Goal: Find specific page/section: Find specific page/section

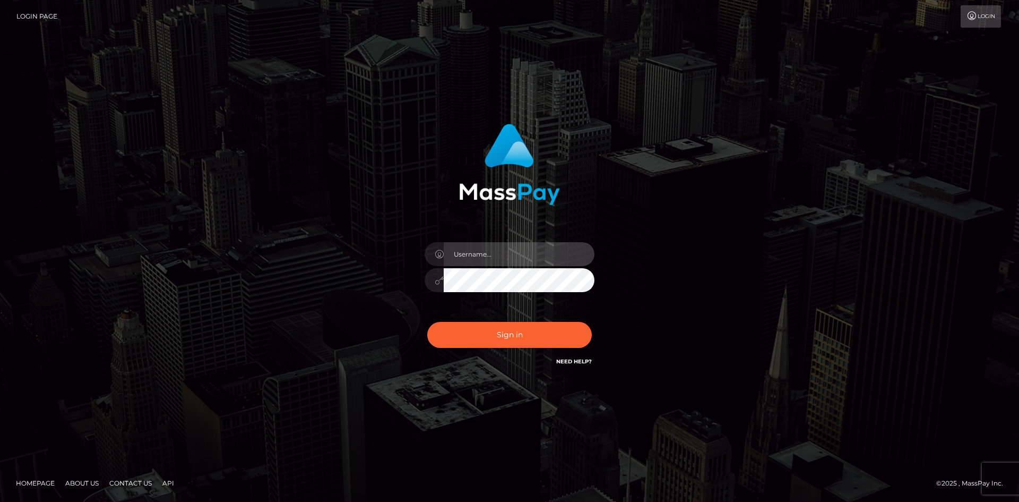
click at [485, 256] on input "text" at bounding box center [519, 254] width 151 height 24
type input "herbertpan"
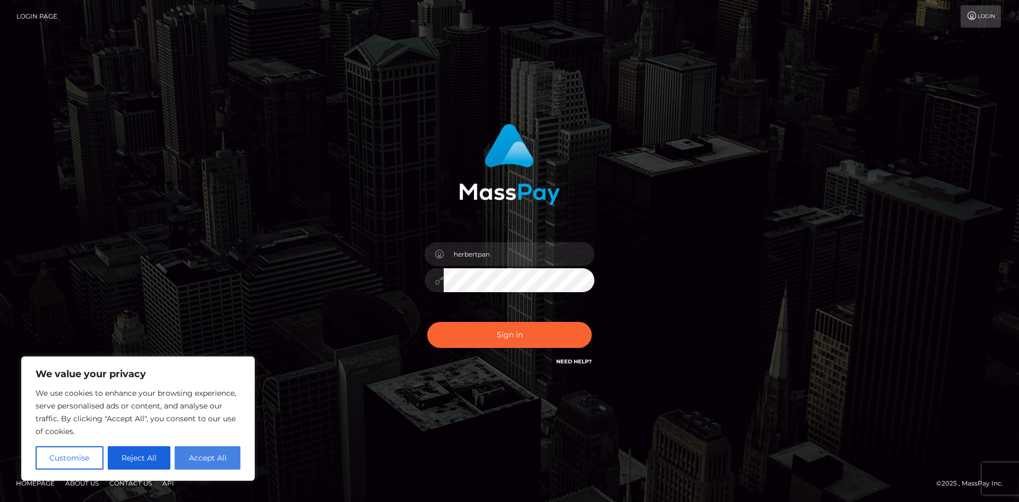
click at [218, 460] on button "Accept All" at bounding box center [208, 457] width 66 height 23
checkbox input "true"
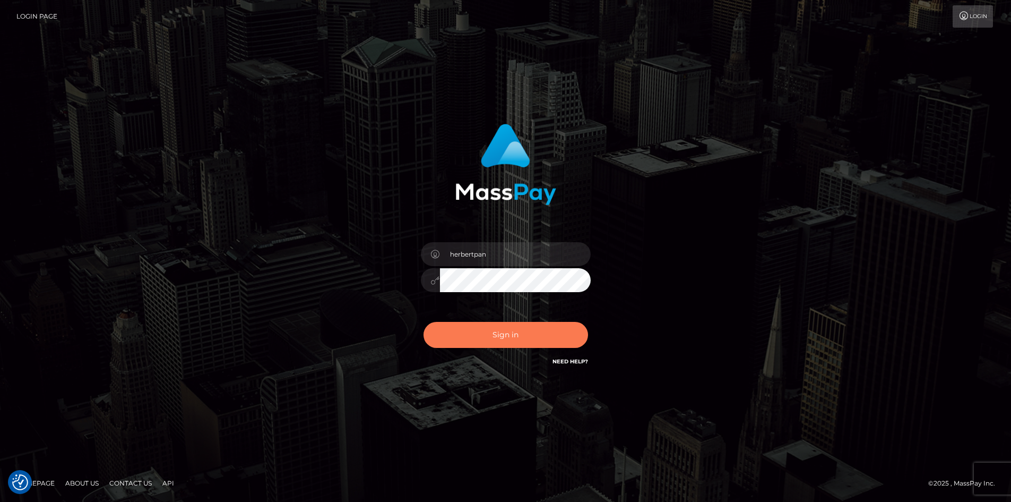
click at [505, 331] on button "Sign in" at bounding box center [506, 335] width 165 height 26
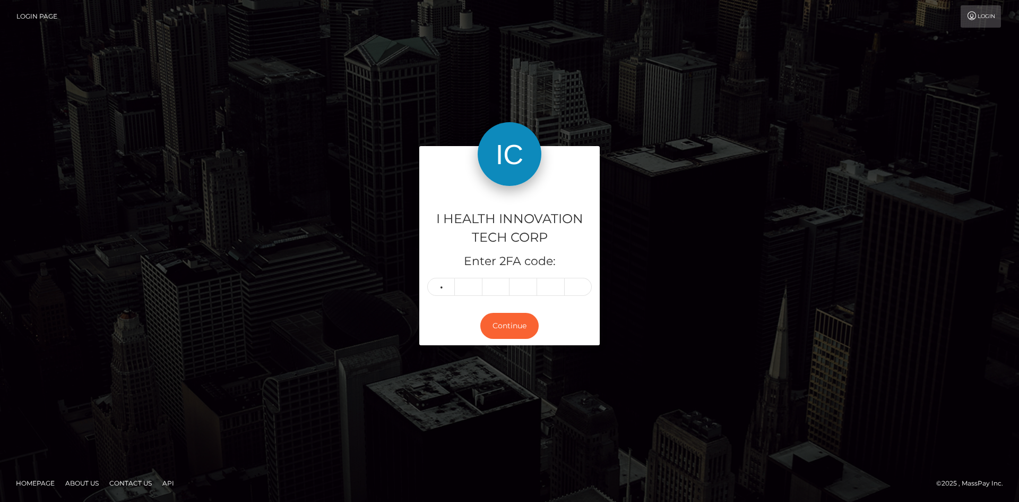
type input "2"
type input "7"
type input "4"
type input "8"
type input "9"
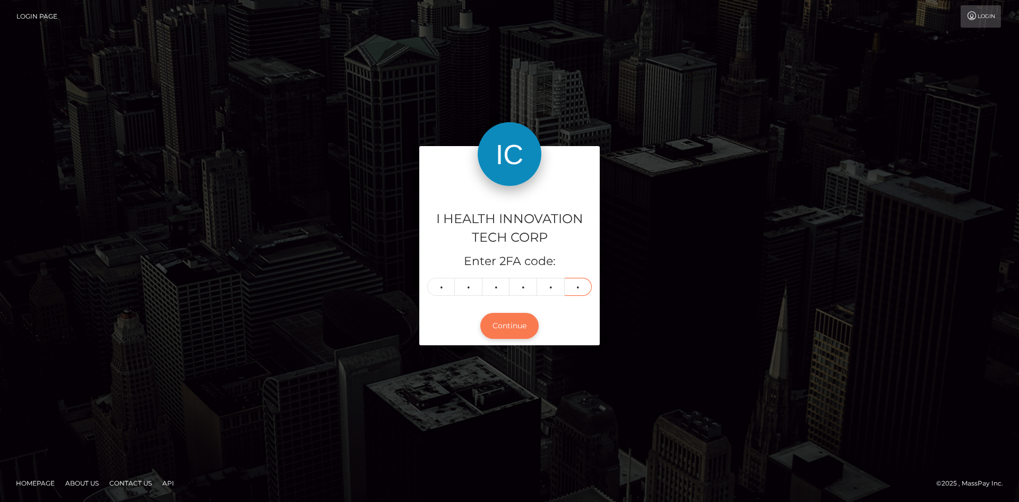
type input "9"
click at [515, 329] on button "Continue" at bounding box center [509, 326] width 58 height 26
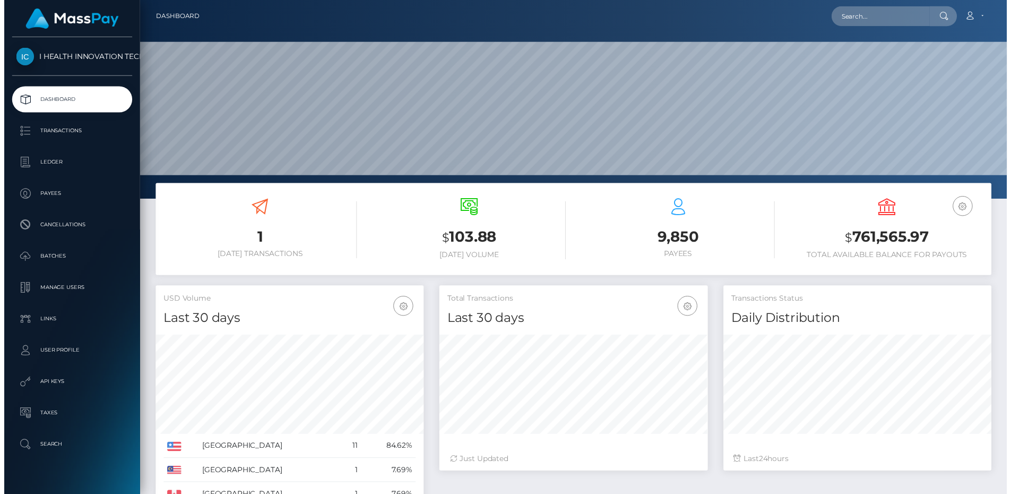
scroll to position [188, 273]
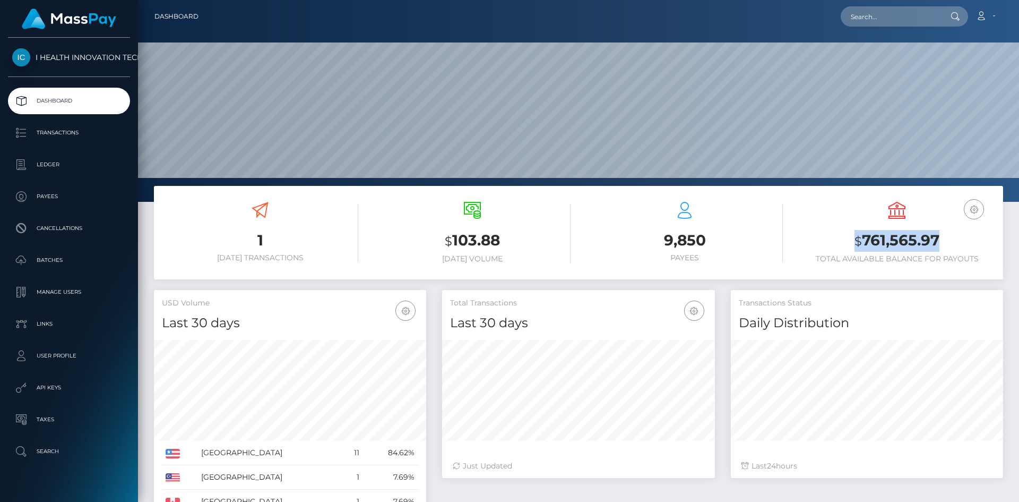
drag, startPoint x: 826, startPoint y: 238, endPoint x: 967, endPoint y: 244, distance: 140.8
type textarea "$761,565.97"
click at [967, 244] on h3 "$ 761,565.97" at bounding box center [897, 241] width 196 height 22
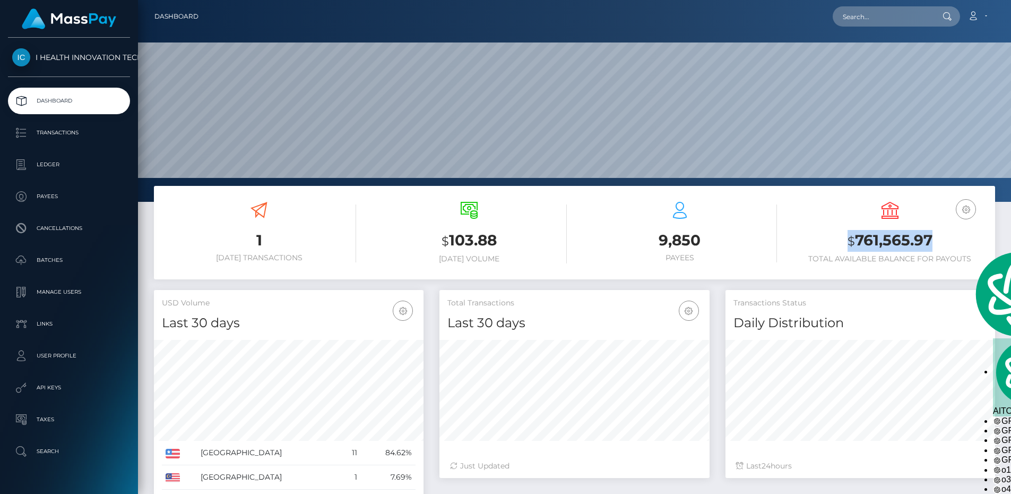
scroll to position [0, 0]
click at [967, 244] on h3 "$ 761,565.97" at bounding box center [890, 241] width 194 height 22
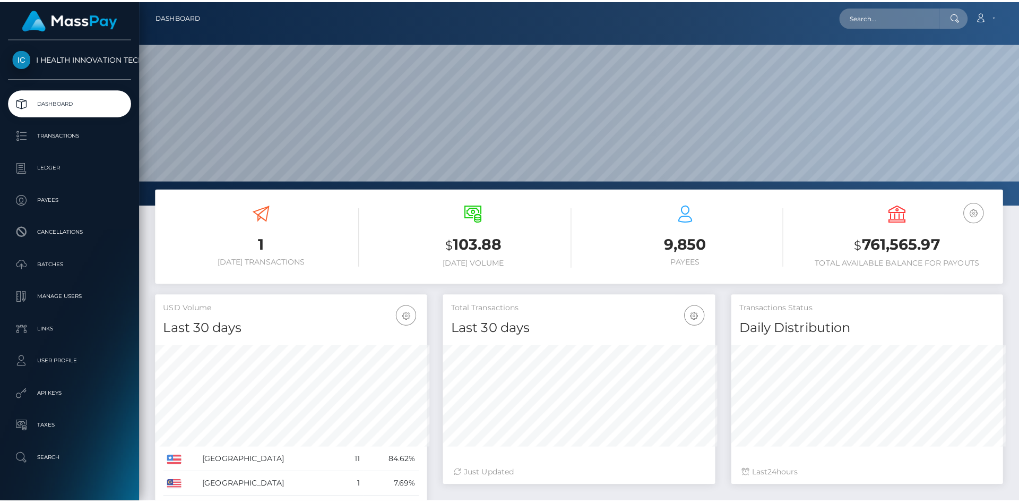
scroll to position [530530, 530524]
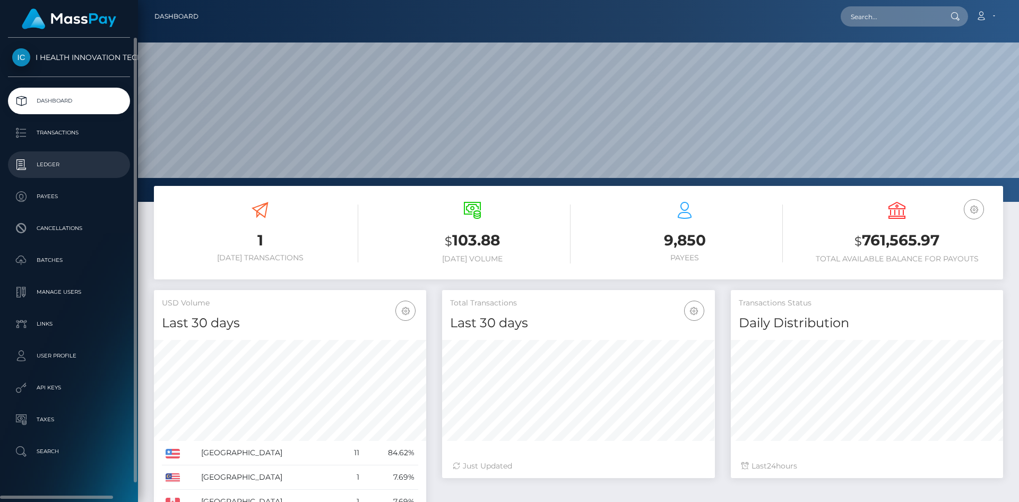
click at [74, 169] on p "Ledger" at bounding box center [69, 165] width 114 height 16
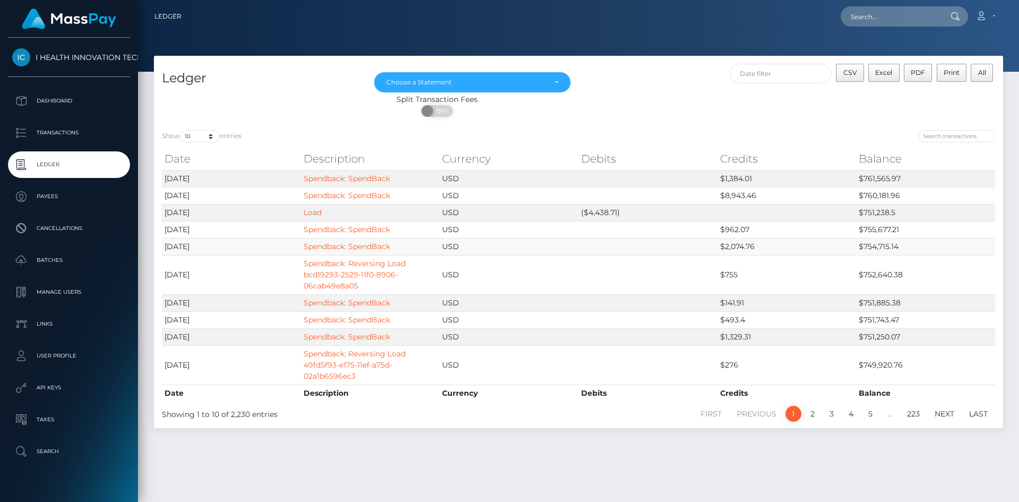
drag, startPoint x: 286, startPoint y: 217, endPoint x: 814, endPoint y: 242, distance: 528.8
type textarea "Load USD ($4,438.71) $751,238.5 [DATE] Spendback: SpendBack USD $962.07 $755,67…"
click at [814, 242] on tbody "[DATE] Spendback: SpendBack USD $1,384.01 $761,565.97 [DATE] Spendback: SpendBa…" at bounding box center [578, 277] width 833 height 214
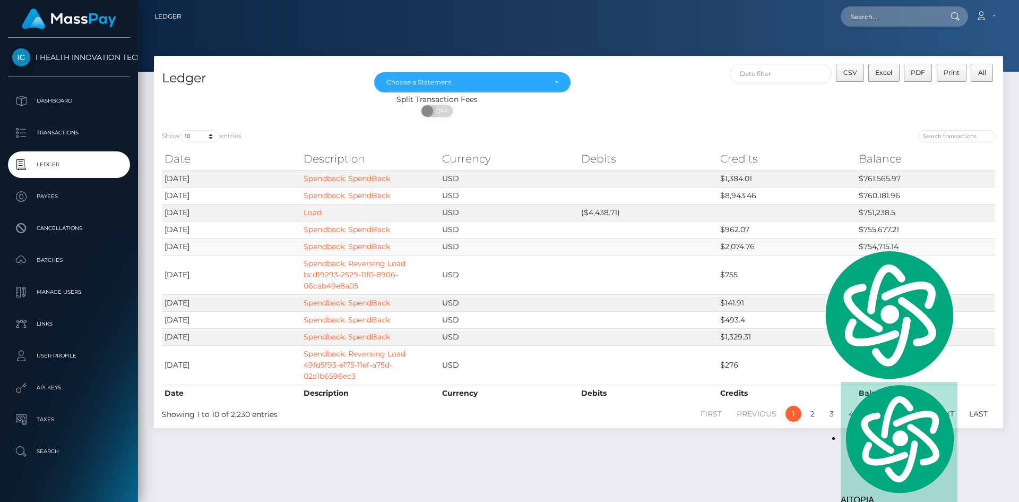
click at [814, 242] on td "$2,074.76" at bounding box center [787, 246] width 139 height 17
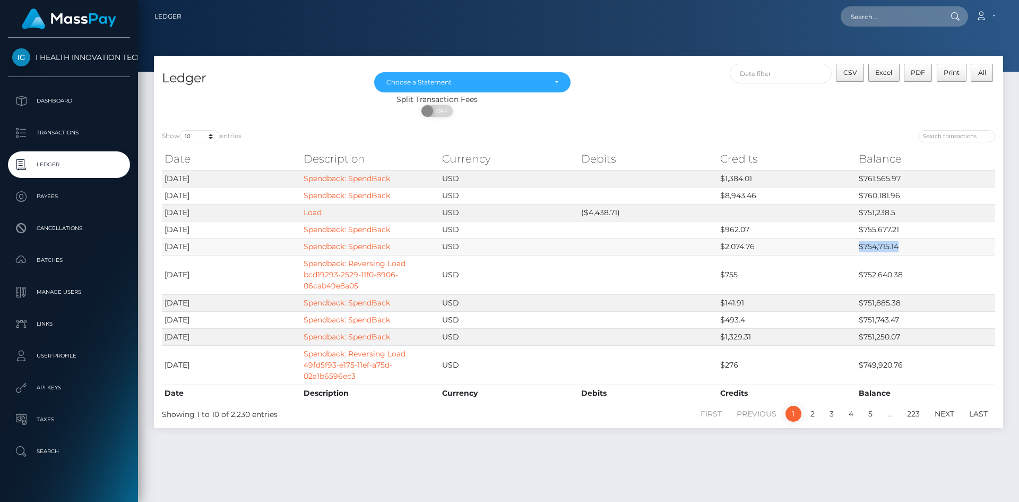
drag, startPoint x: 920, startPoint y: 249, endPoint x: 824, endPoint y: 250, distance: 96.6
click at [824, 250] on tr "[DATE] Spendback: SpendBack USD $2,074.76 $754,715.14" at bounding box center [578, 246] width 833 height 17
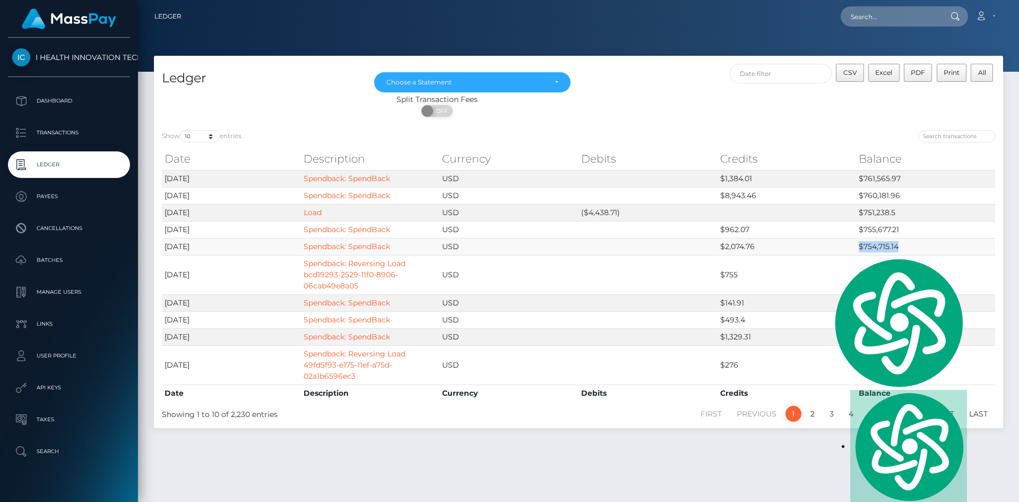
click at [824, 250] on td "$2,074.76" at bounding box center [787, 246] width 139 height 17
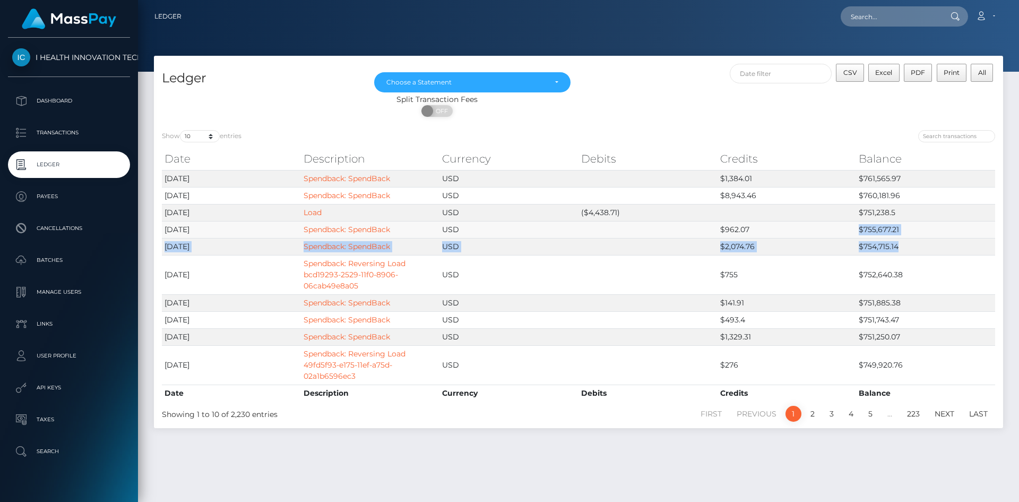
drag, startPoint x: 924, startPoint y: 253, endPoint x: 804, endPoint y: 237, distance: 121.1
click at [803, 236] on tbody "[DATE] Spendback: SpendBack USD $1,384.01 $761,565.97 [DATE] Spendback: SpendBa…" at bounding box center [578, 277] width 833 height 214
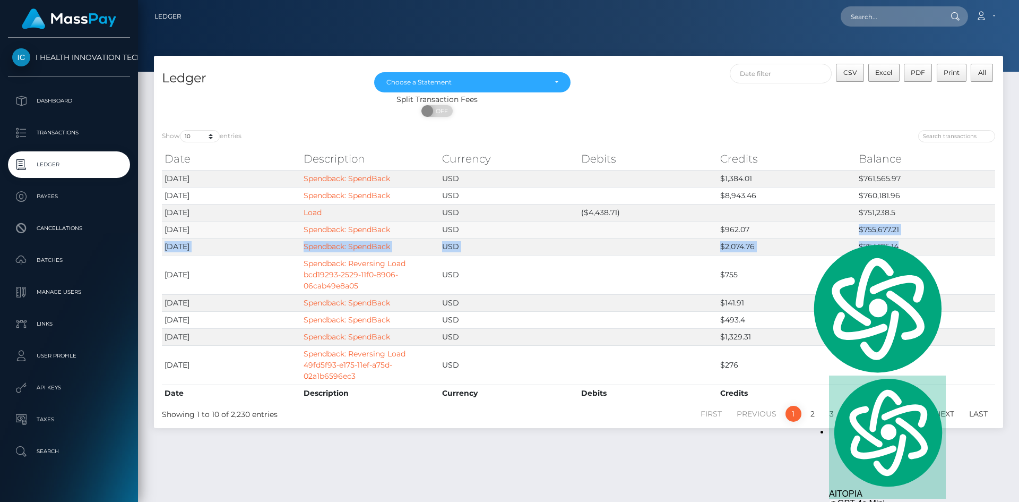
click at [804, 237] on td "$962.07" at bounding box center [787, 229] width 139 height 17
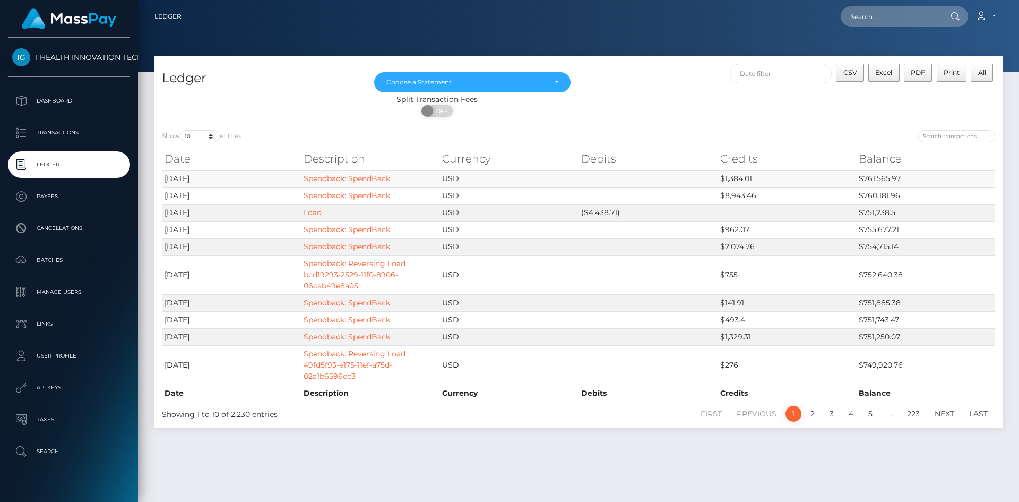
click at [360, 180] on link "Spendback: SpendBack" at bounding box center [347, 179] width 87 height 10
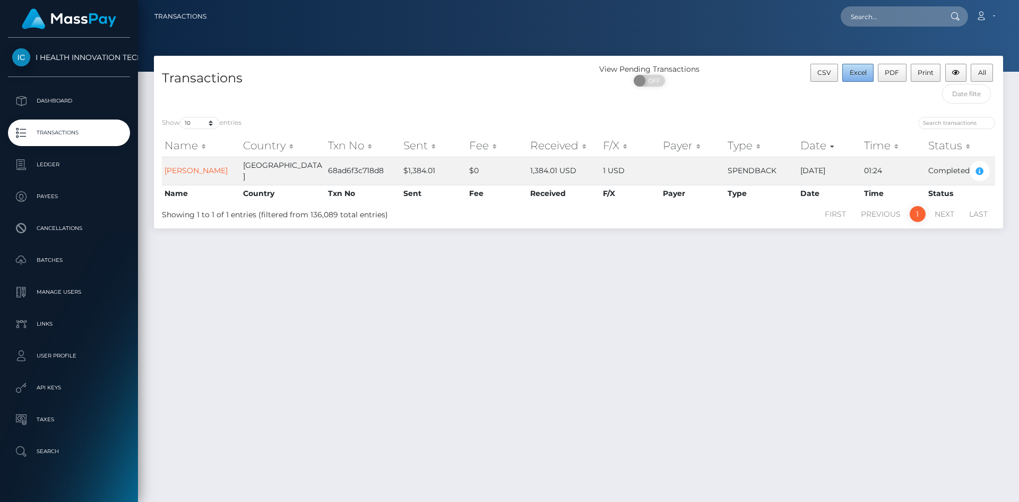
click at [863, 80] on button "Excel" at bounding box center [857, 73] width 31 height 18
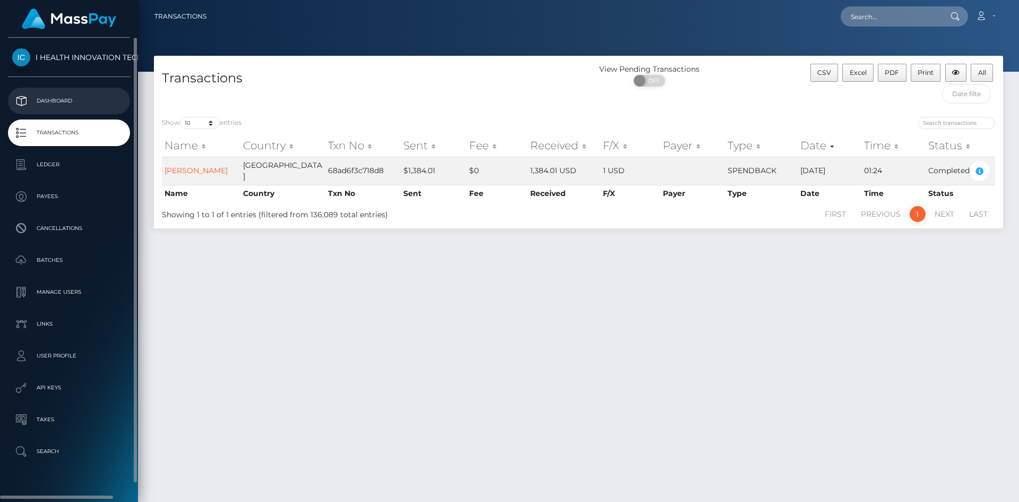
drag, startPoint x: 91, startPoint y: 116, endPoint x: 94, endPoint y: 111, distance: 5.7
click at [91, 116] on ul "Dashboard Transactions Ledger Payees Cancellations Batches Links" at bounding box center [69, 276] width 138 height 377
click at [96, 105] on p "Dashboard" at bounding box center [69, 101] width 114 height 16
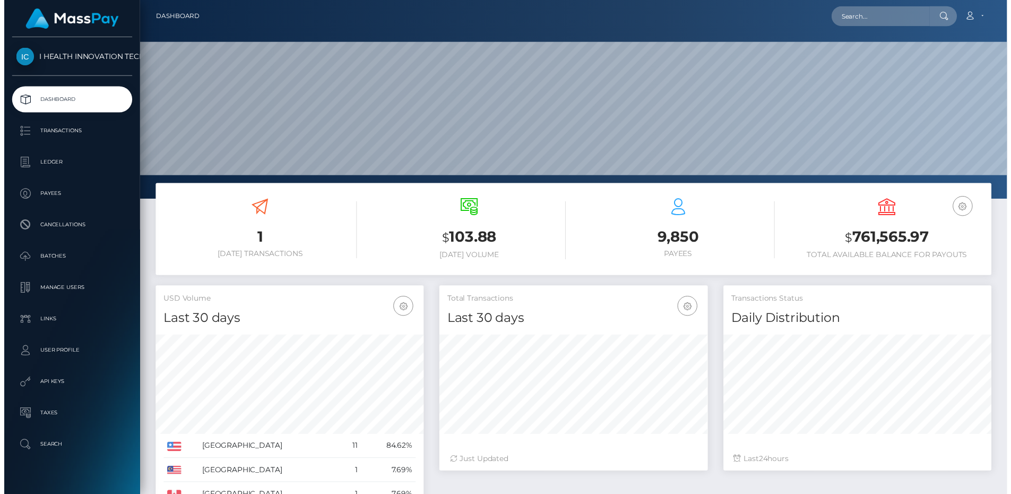
scroll to position [188, 273]
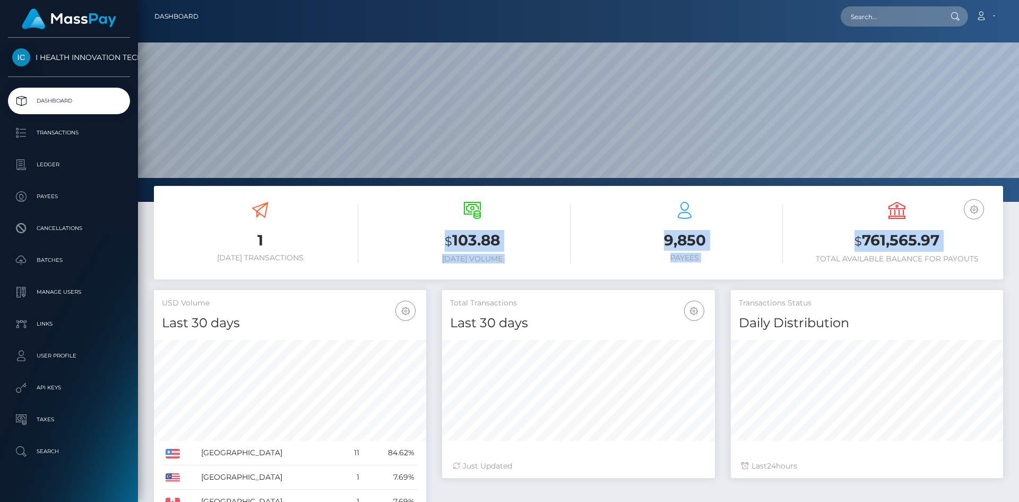
drag, startPoint x: 387, startPoint y: 237, endPoint x: 802, endPoint y: 277, distance: 415.9
type textarea "$103.88 TODAY VOLUME 9,850 PAYEES $761,565.97"
click at [802, 277] on div "1 Today Transactions $ 103.88 Today Volume 9,850 Payees USD Balance $" at bounding box center [578, 232] width 849 height 93
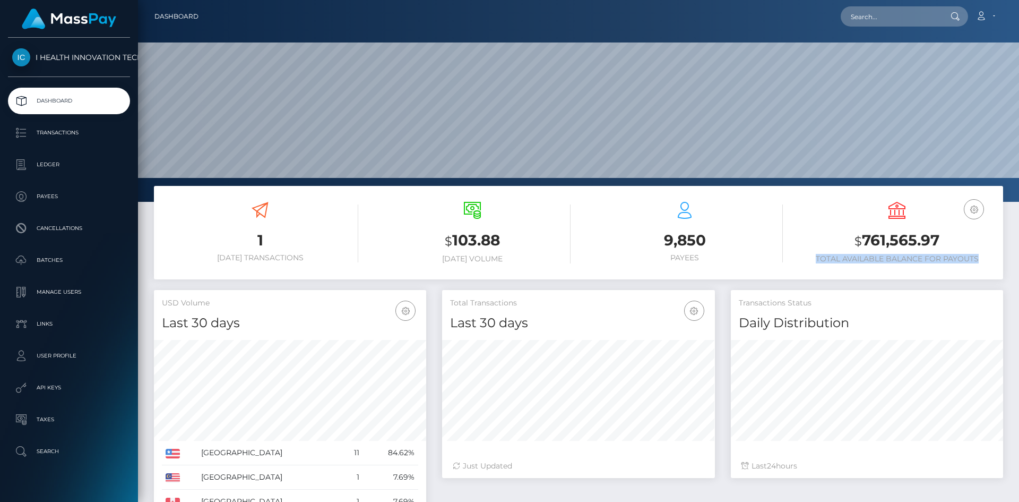
drag, startPoint x: 800, startPoint y: 256, endPoint x: 1011, endPoint y: 258, distance: 211.3
click at [1011, 258] on div "1 Today Transactions $ 103.88 Today Volume 9,850 $" at bounding box center [578, 404] width 881 height 436
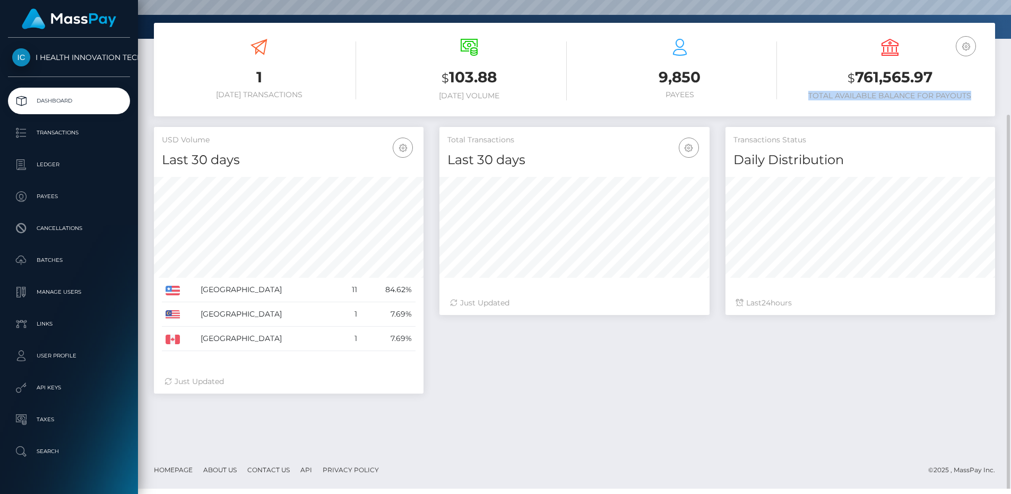
scroll to position [8, 0]
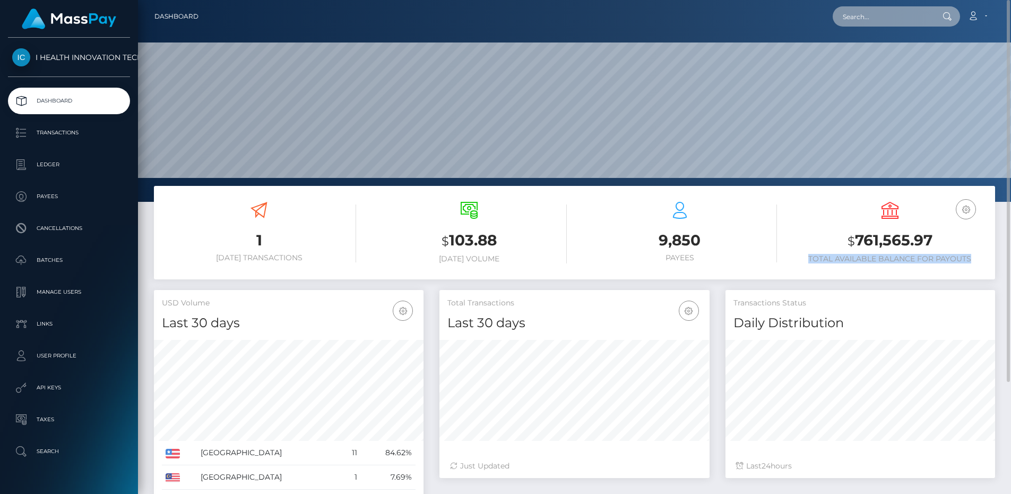
click at [890, 19] on input "text" at bounding box center [883, 16] width 100 height 20
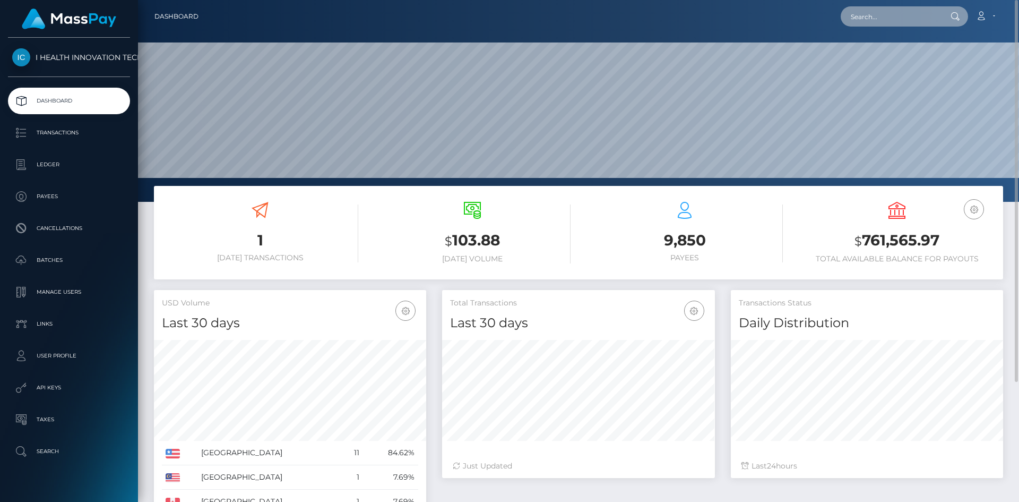
paste input "22601301"
click at [954, 16] on icon at bounding box center [955, 16] width 9 height 8
click at [932, 20] on input "22601301" at bounding box center [891, 16] width 100 height 20
drag, startPoint x: 906, startPoint y: 21, endPoint x: 777, endPoint y: 18, distance: 129.0
click at [777, 18] on div "22601301 Loading... Loading... Account Edit Profile Logout" at bounding box center [605, 16] width 796 height 22
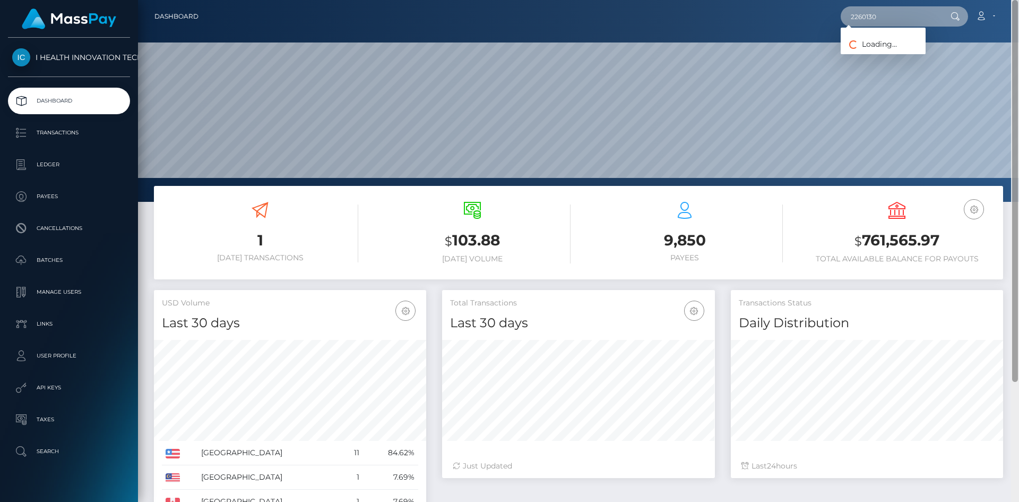
type input "22601301"
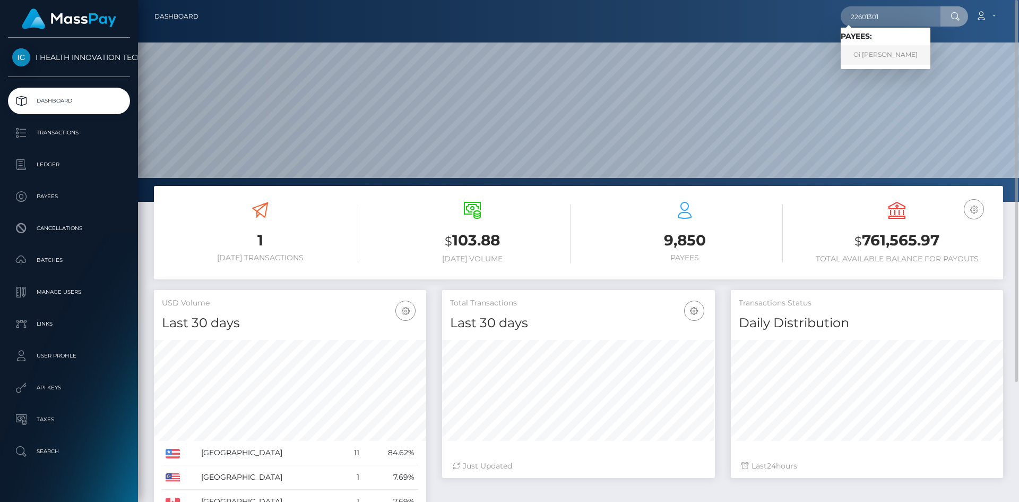
click at [899, 50] on link "Oi Sau LAU" at bounding box center [886, 55] width 90 height 20
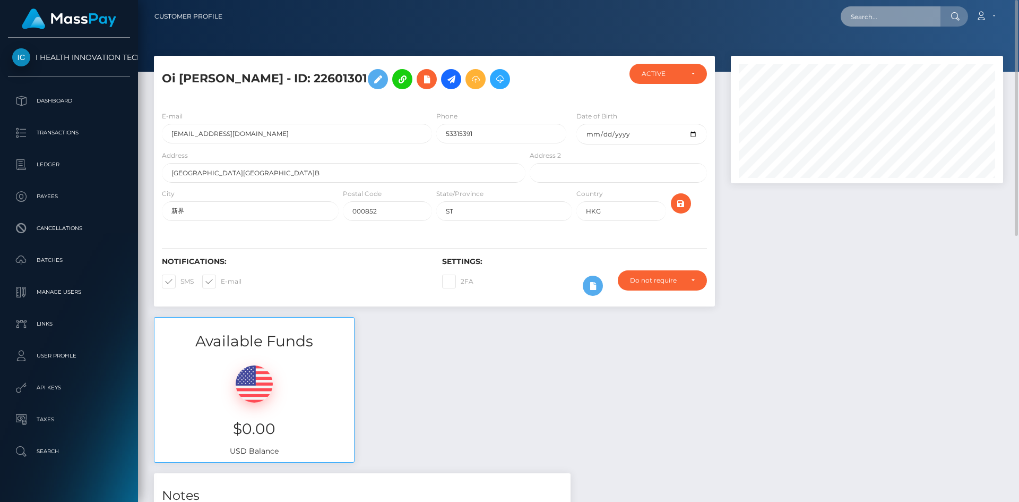
click at [919, 22] on input "text" at bounding box center [891, 16] width 100 height 20
paste input "22648901"
type input "2"
drag, startPoint x: 893, startPoint y: 24, endPoint x: 839, endPoint y: 18, distance: 54.5
click at [839, 18] on div "22648901 Loading... Loading... Account Edit Profile Logout" at bounding box center [617, 16] width 772 height 22
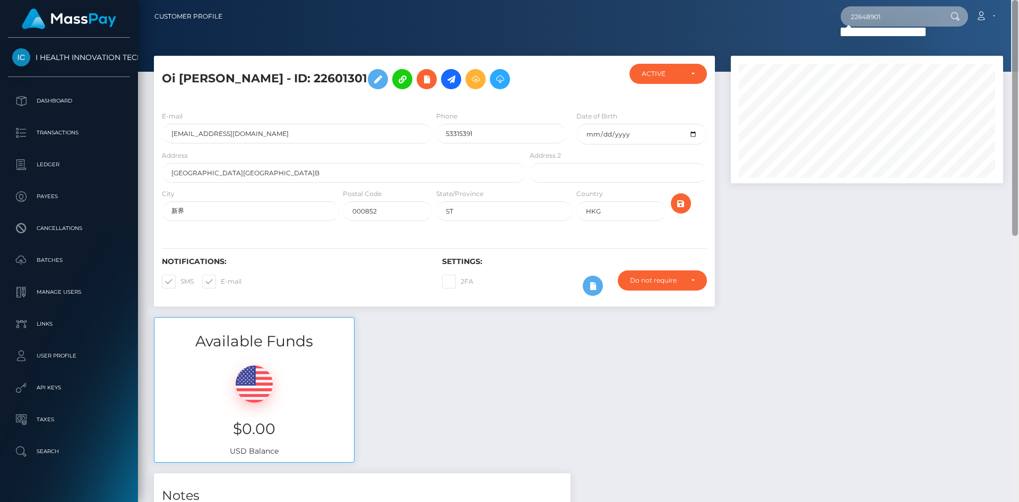
type input "22648901"
click at [918, 19] on input "22648901" at bounding box center [891, 16] width 100 height 20
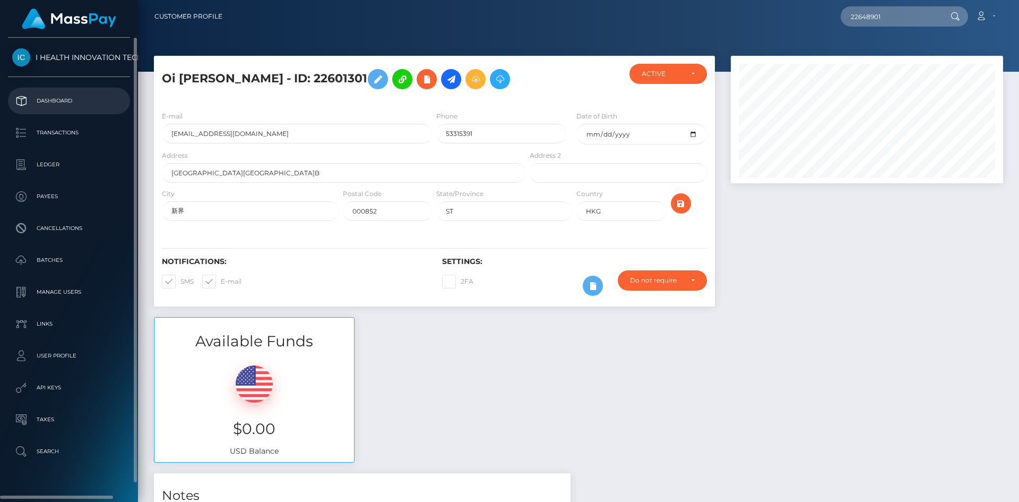
click at [98, 106] on p "Dashboard" at bounding box center [69, 101] width 114 height 16
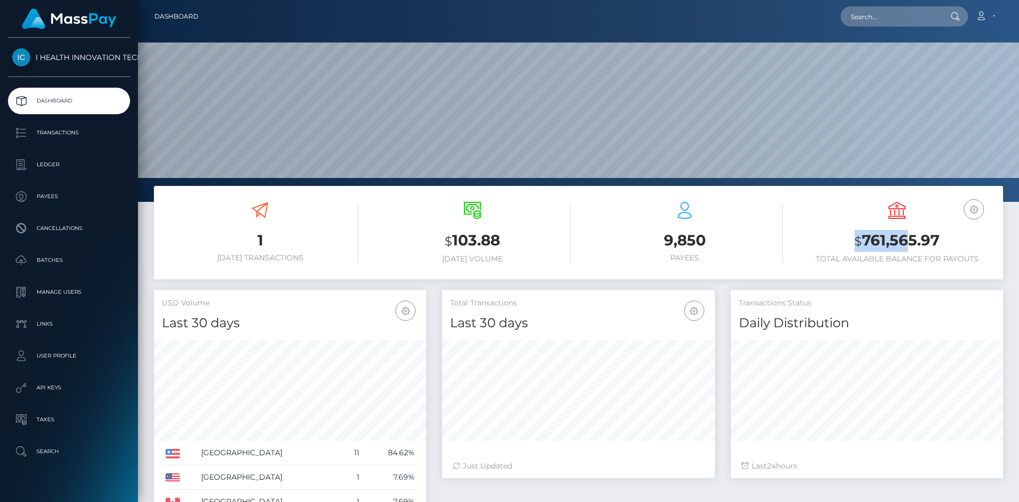
scroll to position [188, 270]
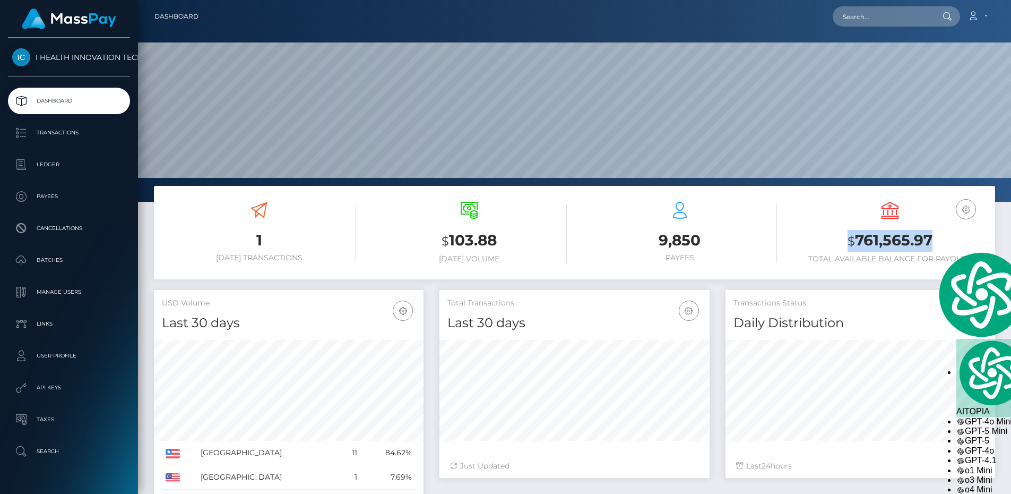
click at [939, 245] on h3 "$ 761,565.97" at bounding box center [890, 241] width 194 height 22
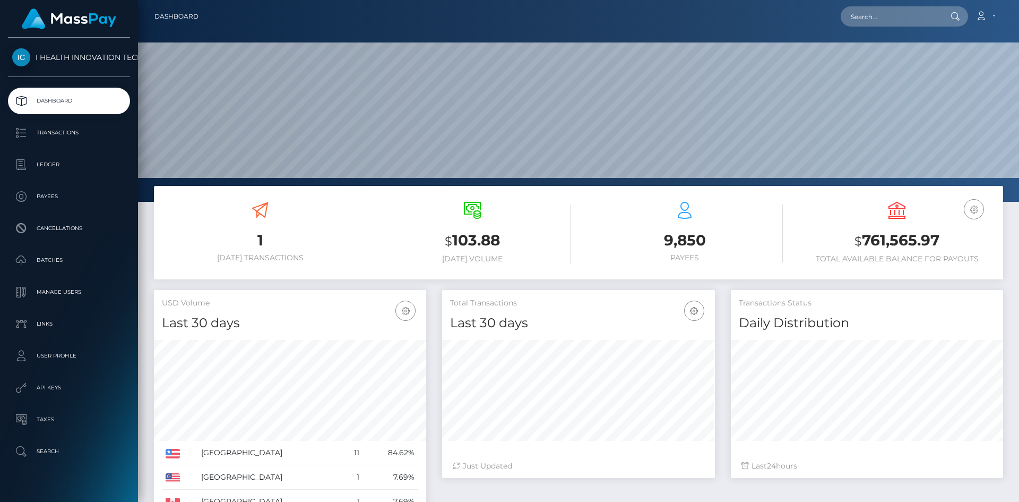
drag, startPoint x: 946, startPoint y: 243, endPoint x: 977, endPoint y: 238, distance: 31.8
click at [977, 238] on h3 "$ 761,565.97" at bounding box center [897, 241] width 196 height 22
drag, startPoint x: 844, startPoint y: 236, endPoint x: 962, endPoint y: 252, distance: 119.5
type textarea "$761,565.97 TOTAL AVAILABLE BALANCE FOR PAYO"
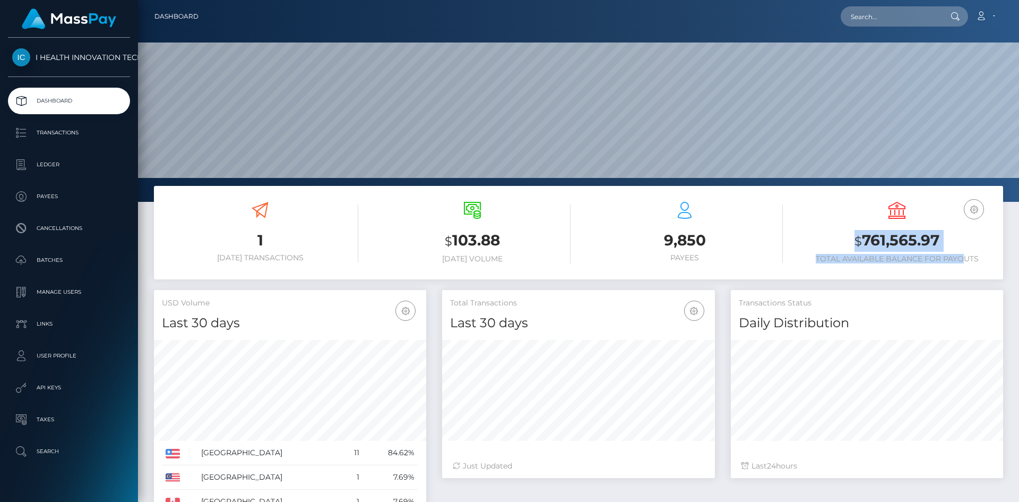
click at [962, 252] on div "USD Balance $ 761,565.97 Total Available Balance for Payouts" at bounding box center [897, 233] width 196 height 62
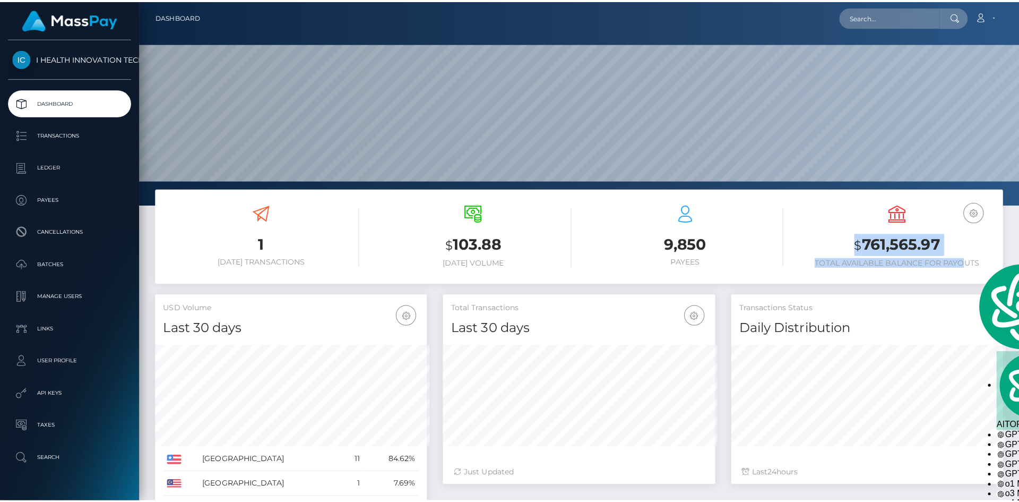
scroll to position [530609, 530527]
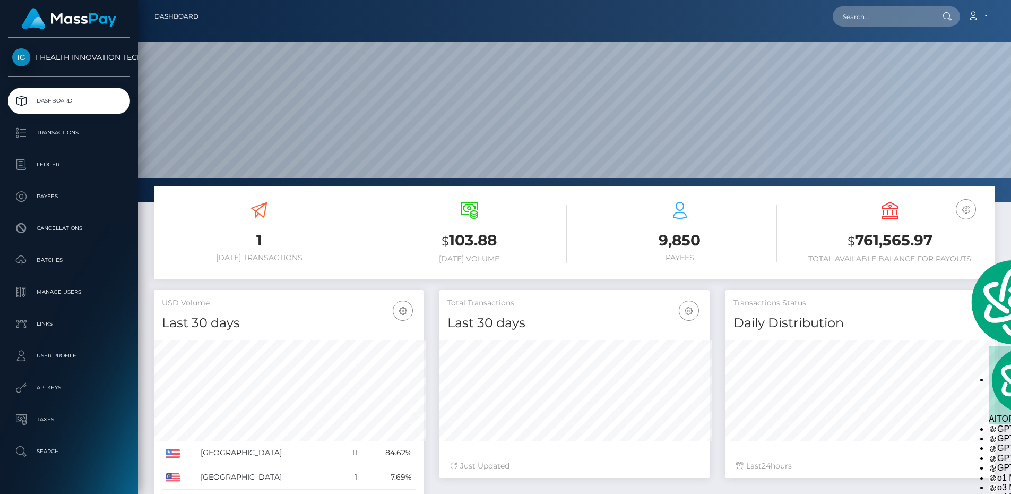
click at [962, 252] on div "USD Balance $ 761,565.97 Total Available Balance for Payouts" at bounding box center [890, 233] width 194 height 62
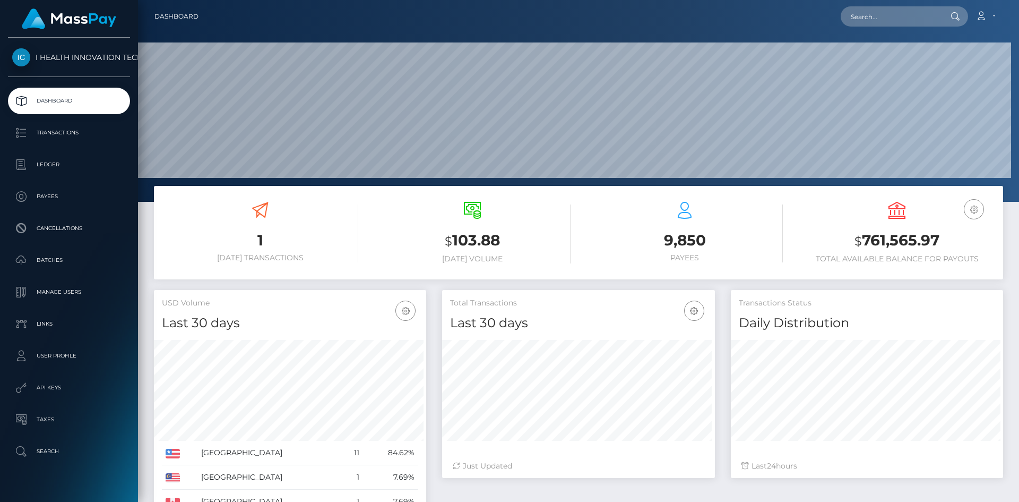
scroll to position [0, 0]
click at [869, 16] on input "text" at bounding box center [891, 16] width 100 height 20
click at [909, 19] on input "text" at bounding box center [891, 16] width 100 height 20
paste input "22648901"
drag, startPoint x: 893, startPoint y: 15, endPoint x: 788, endPoint y: 11, distance: 105.7
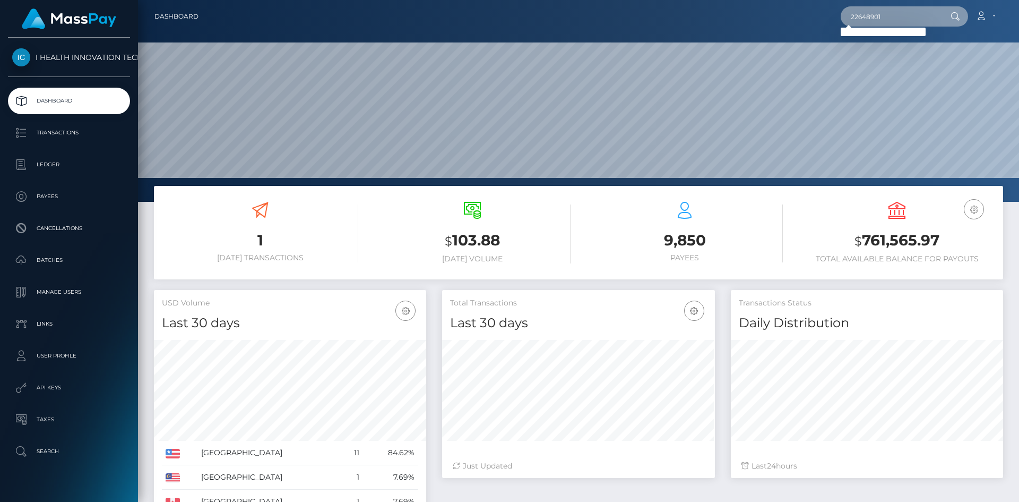
click at [788, 11] on div "22648901 Loading... Loading... Account Edit Profile Logout" at bounding box center [605, 16] width 796 height 22
click at [907, 16] on input "22648901" at bounding box center [891, 16] width 100 height 20
type input "2"
type input "m"
click at [915, 22] on input "text" at bounding box center [891, 16] width 100 height 20
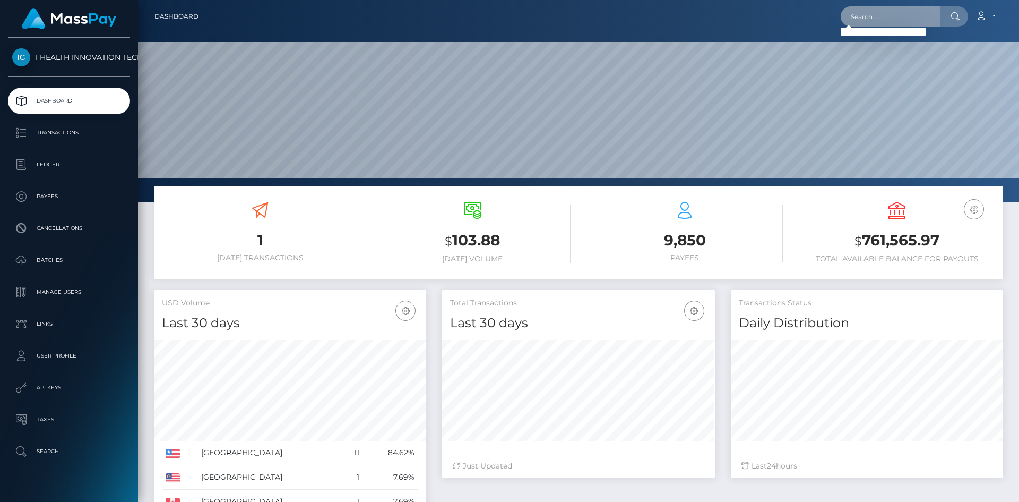
click at [915, 22] on input "text" at bounding box center [891, 16] width 100 height 20
paste input "16967201"
type input "16967201"
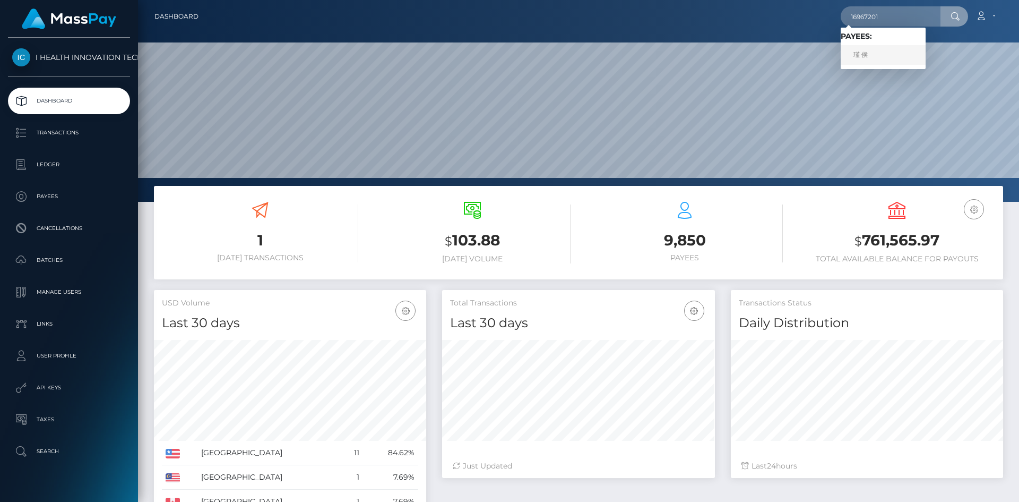
click at [872, 49] on link "瑾 侯" at bounding box center [883, 55] width 85 height 20
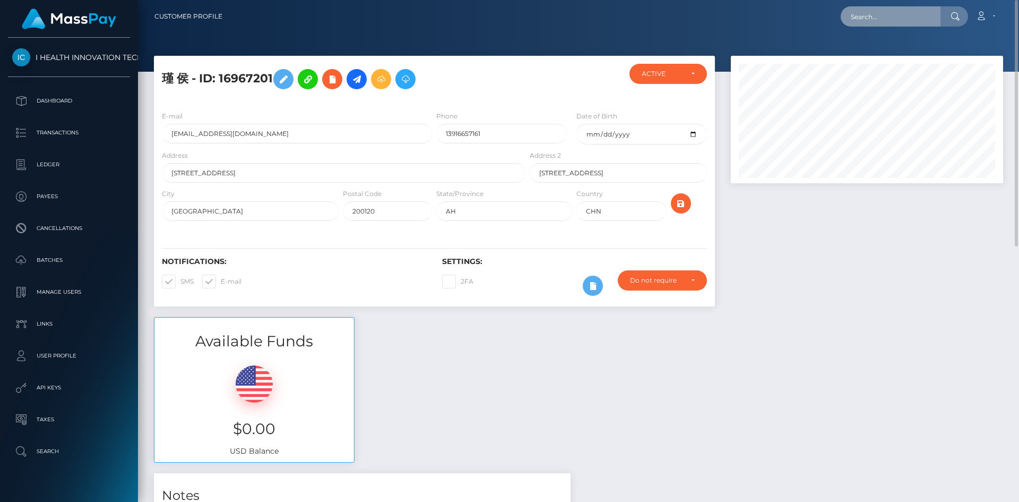
click at [910, 19] on input "text" at bounding box center [891, 16] width 100 height 20
paste input "4125301"
drag, startPoint x: 900, startPoint y: 20, endPoint x: 800, endPoint y: 16, distance: 99.8
click at [800, 16] on div "4125301 Loading... Loading... Account Edit Profile Logout" at bounding box center [617, 16] width 772 height 22
click at [891, 22] on input "4125301" at bounding box center [891, 16] width 100 height 20
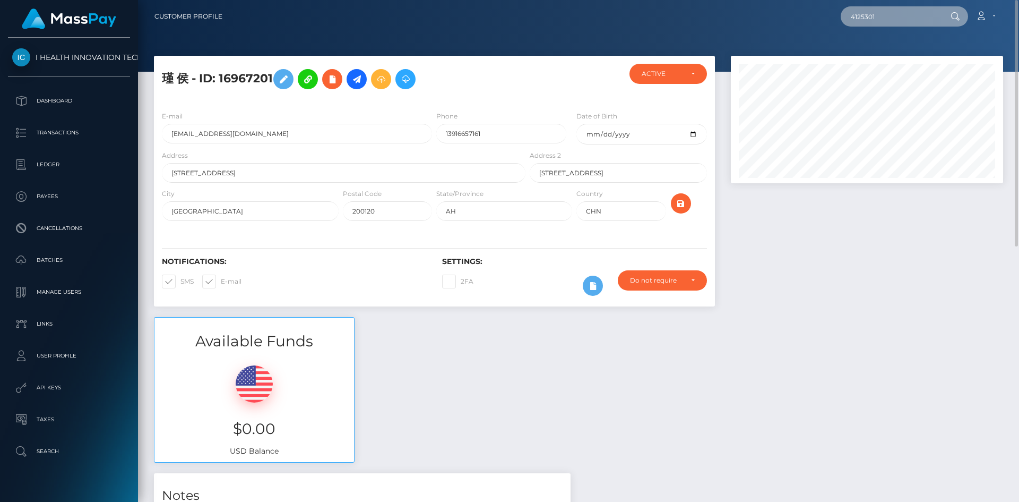
drag, startPoint x: 900, startPoint y: 21, endPoint x: 809, endPoint y: 15, distance: 90.4
click at [809, 15] on div "4125301 Loading... Loading... Account Edit Profile Logout" at bounding box center [617, 16] width 772 height 22
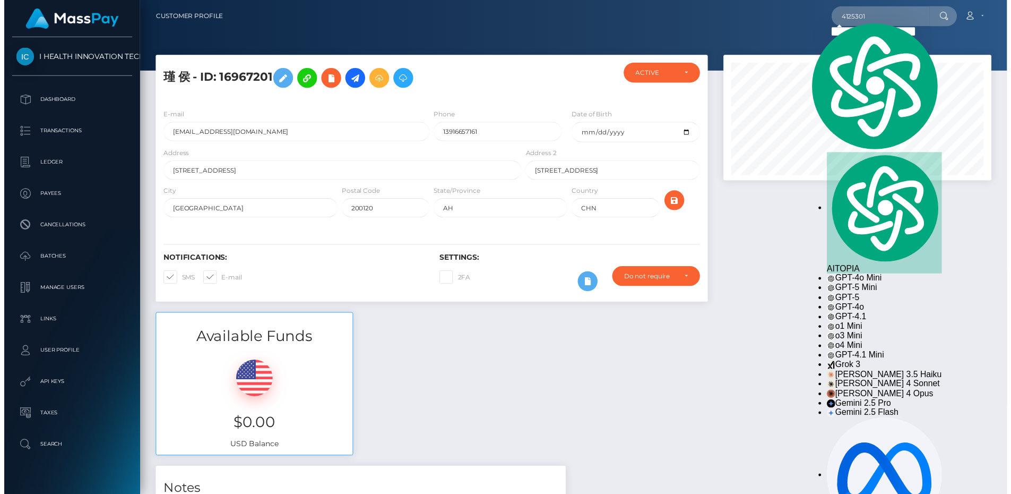
scroll to position [127, 270]
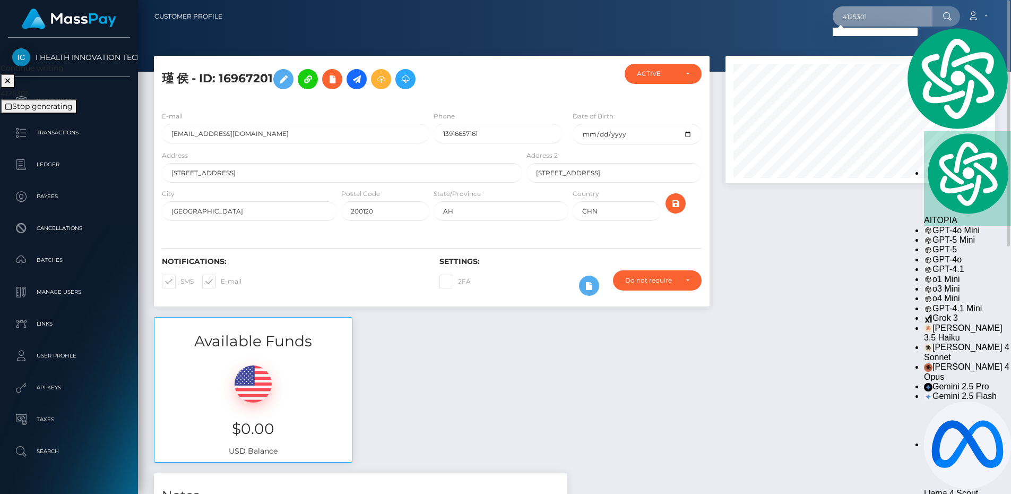
click at [890, 18] on input "4125301" at bounding box center [883, 16] width 100 height 20
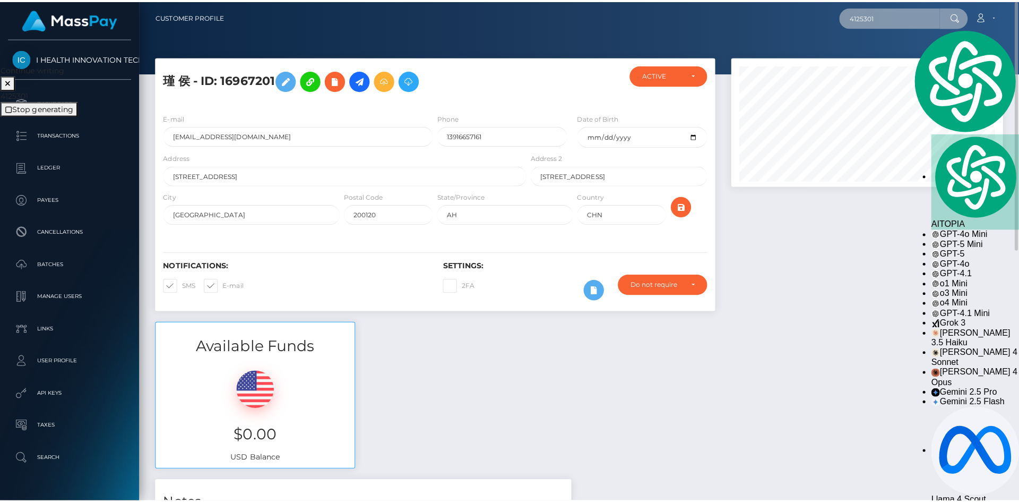
scroll to position [127, 273]
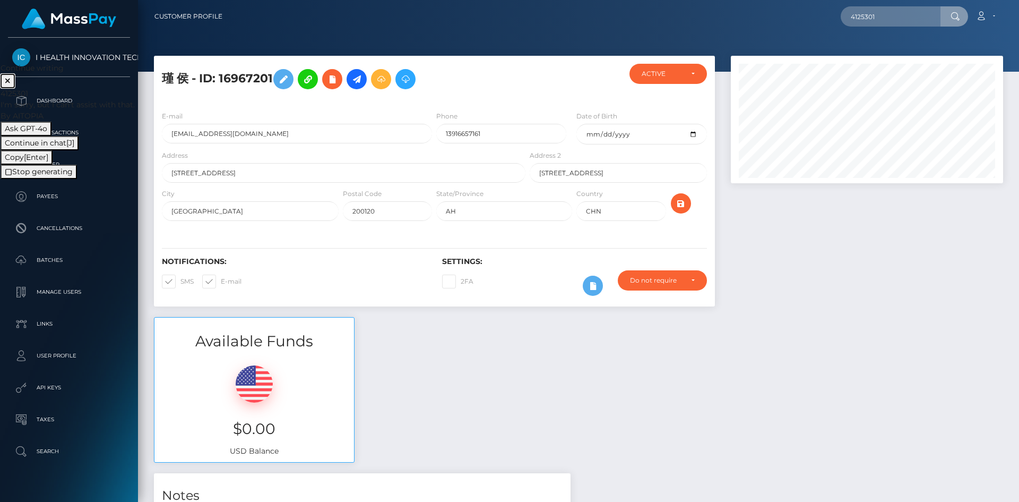
click at [10, 78] on icon at bounding box center [7, 80] width 5 height 5
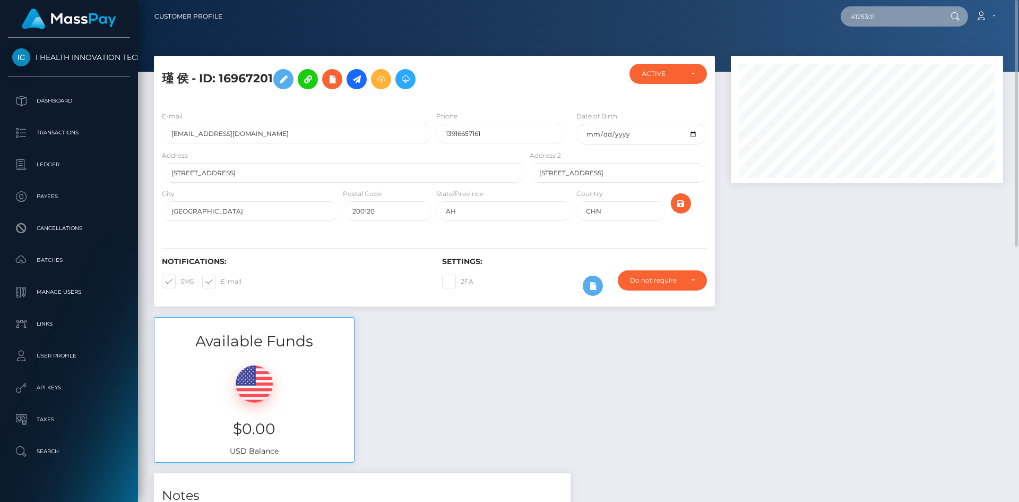
drag, startPoint x: 889, startPoint y: 15, endPoint x: 810, endPoint y: 7, distance: 79.5
click at [810, 7] on div "4125301 Loading... Loading... Account Edit Profile Logout" at bounding box center [617, 16] width 772 height 22
paste input "168567"
type input "16856701"
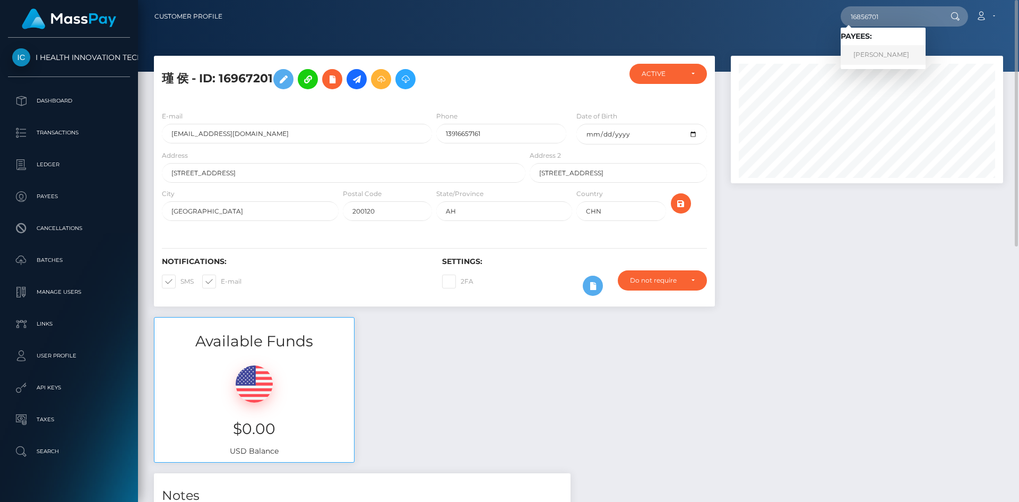
click at [874, 54] on link "Jian Mei Zhong" at bounding box center [883, 55] width 85 height 20
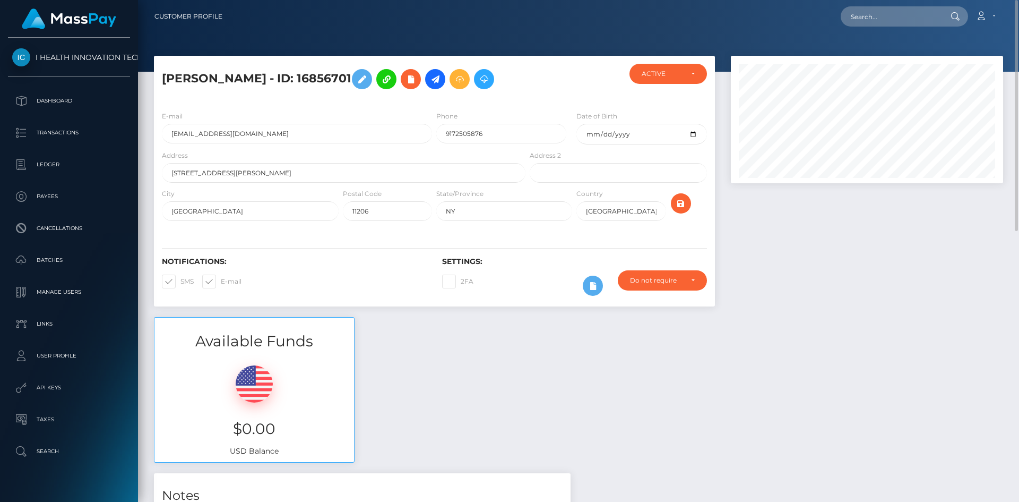
click at [183, 78] on h5 "[PERSON_NAME] - ID: 16856701" at bounding box center [341, 79] width 358 height 31
type textarea "[PERSON_NAME] - ID: 16856701"
click at [183, 78] on h5 "[PERSON_NAME] - ID: 16856701" at bounding box center [341, 79] width 358 height 31
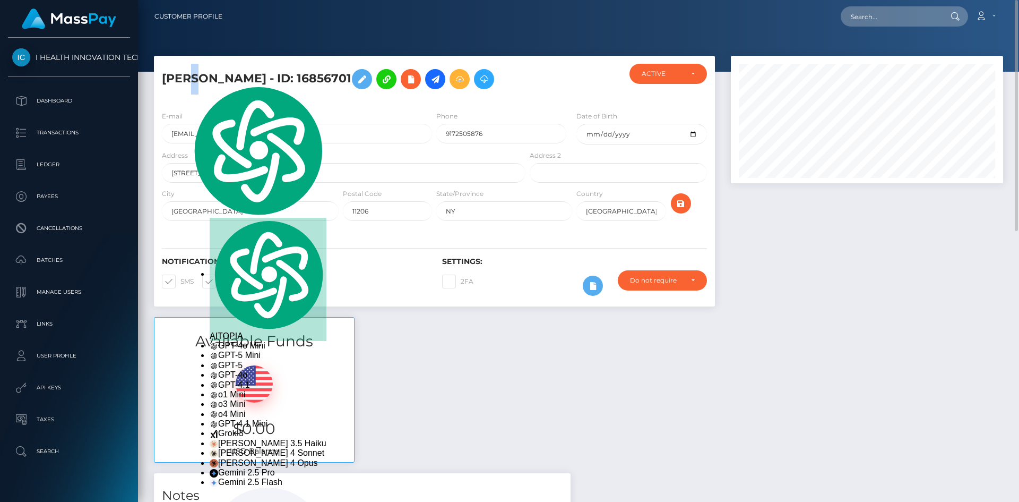
copy h5 "[PERSON_NAME] - ID: 16856701"
click at [905, 21] on input "text" at bounding box center [891, 16] width 100 height 20
paste input "31438501"
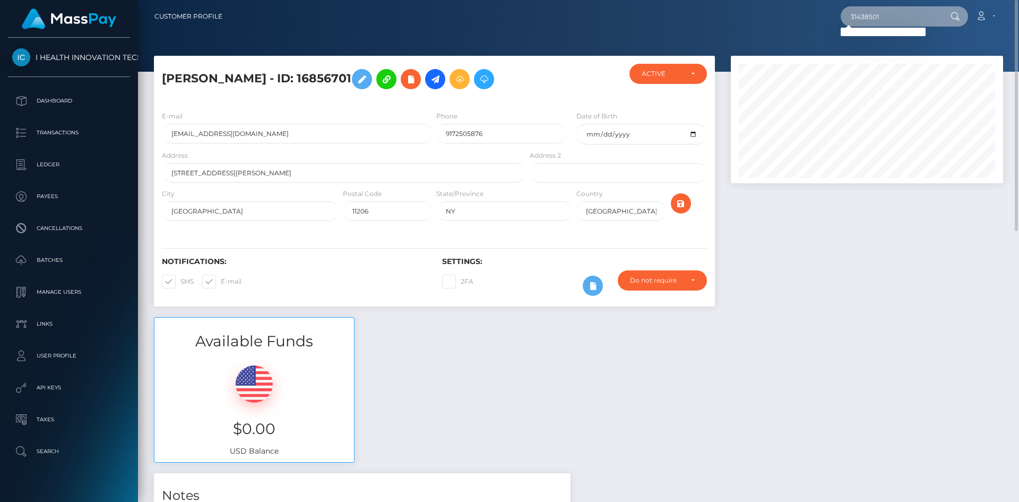
drag, startPoint x: 916, startPoint y: 20, endPoint x: 773, endPoint y: 14, distance: 142.9
click at [773, 14] on div "31438501 Loading... Loading... Account Edit Profile Logout" at bounding box center [617, 16] width 772 height 22
drag, startPoint x: 898, startPoint y: 15, endPoint x: 787, endPoint y: 4, distance: 111.0
click at [787, 4] on nav "Customer Profile 31438501 Loading... Loading... Account" at bounding box center [578, 16] width 881 height 33
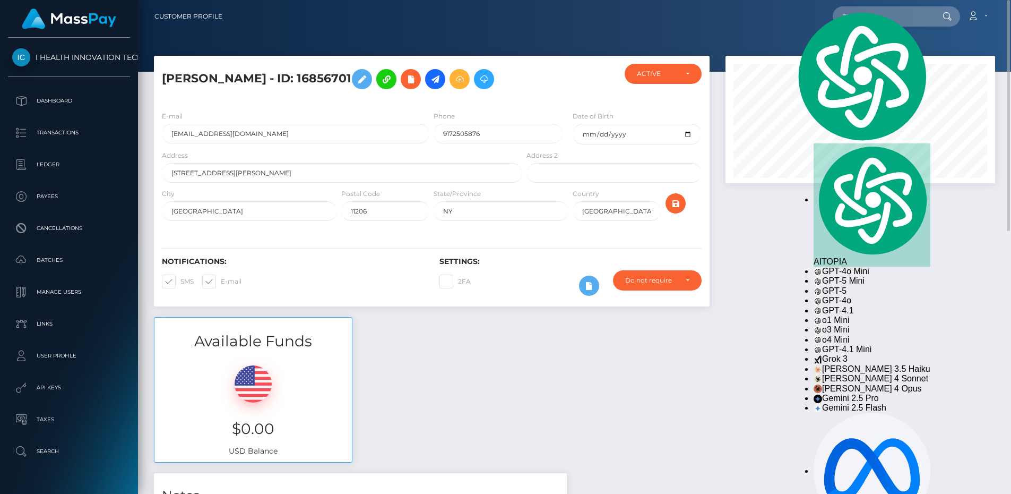
click at [918, 43] on div at bounding box center [574, 36] width 873 height 72
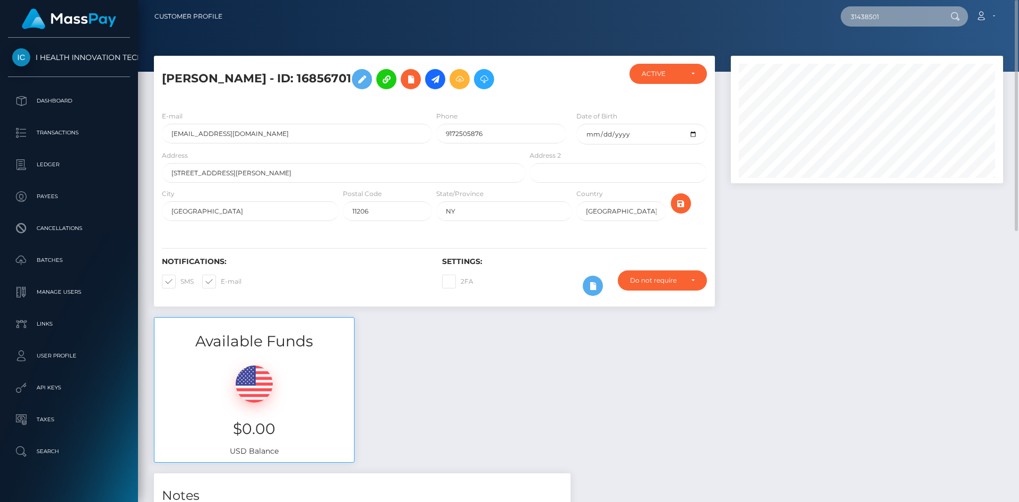
drag, startPoint x: 906, startPoint y: 23, endPoint x: 819, endPoint y: 22, distance: 86.5
click at [819, 22] on div "31438501 Loading... Loading... Account Edit Profile Logout" at bounding box center [617, 16] width 772 height 22
click at [898, 31] on div "Loading... Loading..." at bounding box center [883, 32] width 85 height 8
click at [887, 20] on input "31438501" at bounding box center [891, 16] width 100 height 20
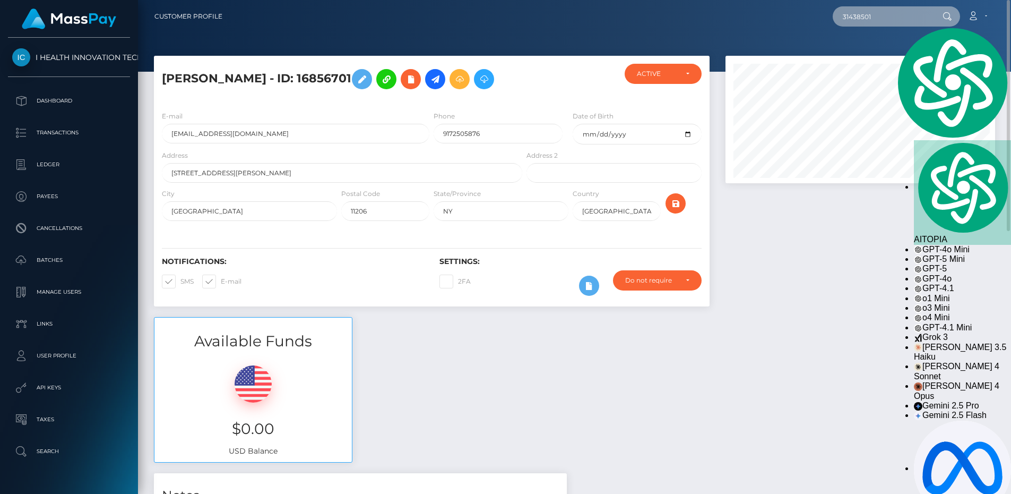
scroll to position [127, 270]
paste input "224809"
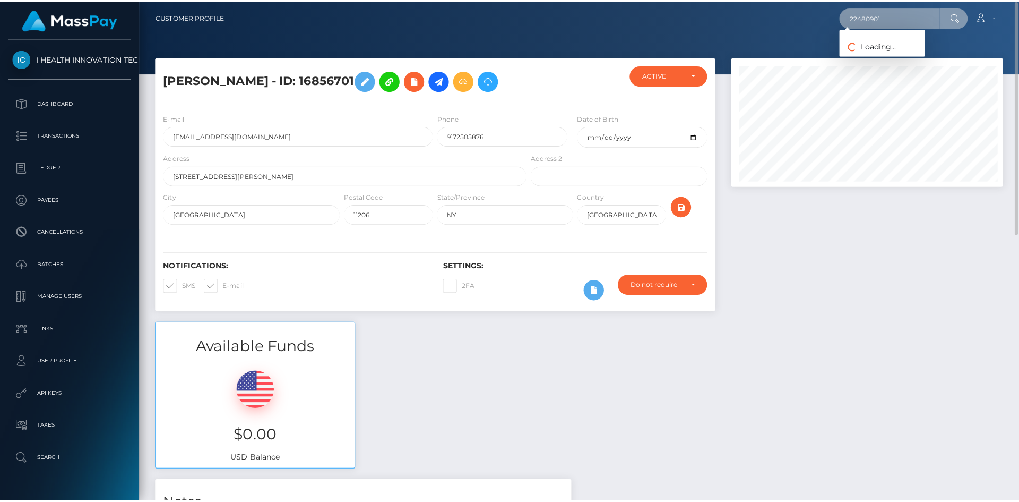
scroll to position [127, 273]
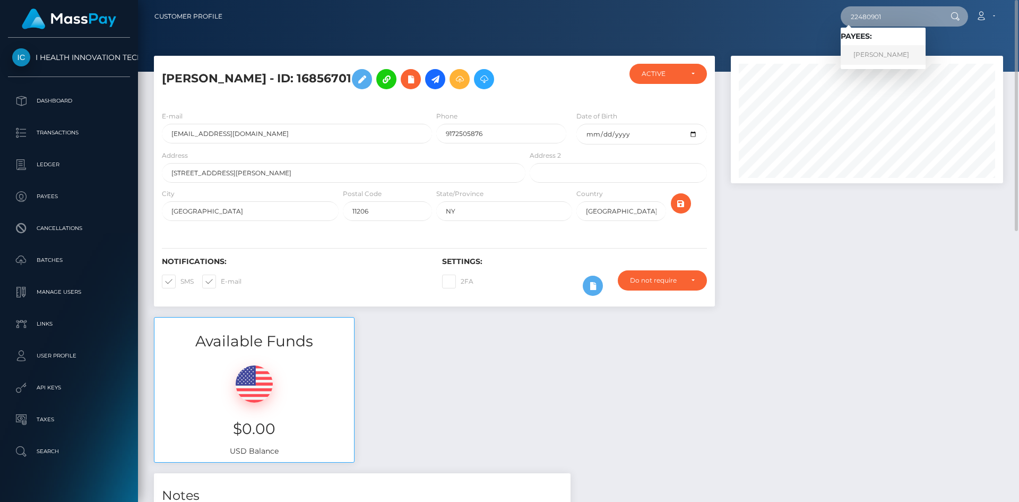
type input "22480901"
click at [865, 53] on link "Yao Wang" at bounding box center [883, 55] width 85 height 20
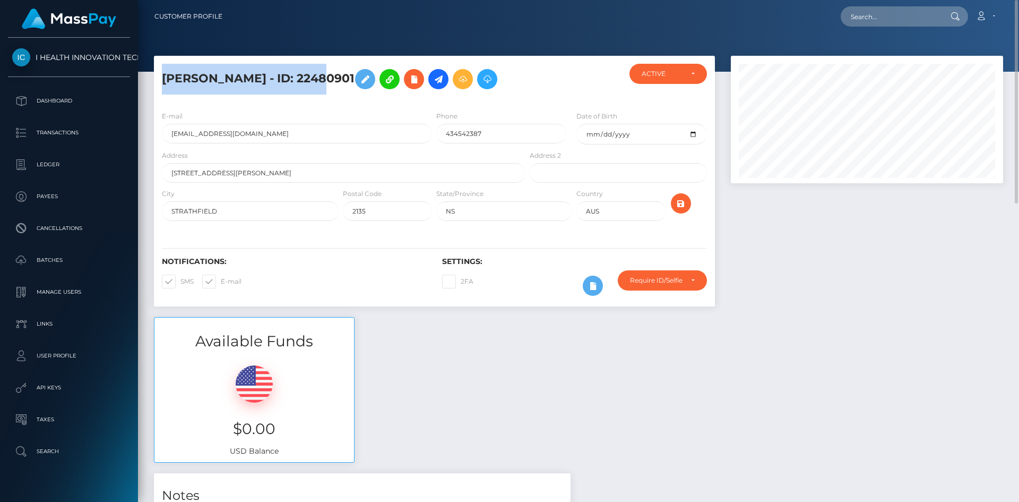
drag, startPoint x: 163, startPoint y: 81, endPoint x: 312, endPoint y: 79, distance: 148.6
type textarea "Yao Wang - ID: 22480901"
click at [312, 79] on h5 "Yao Wang - ID: 22480901" at bounding box center [341, 79] width 358 height 31
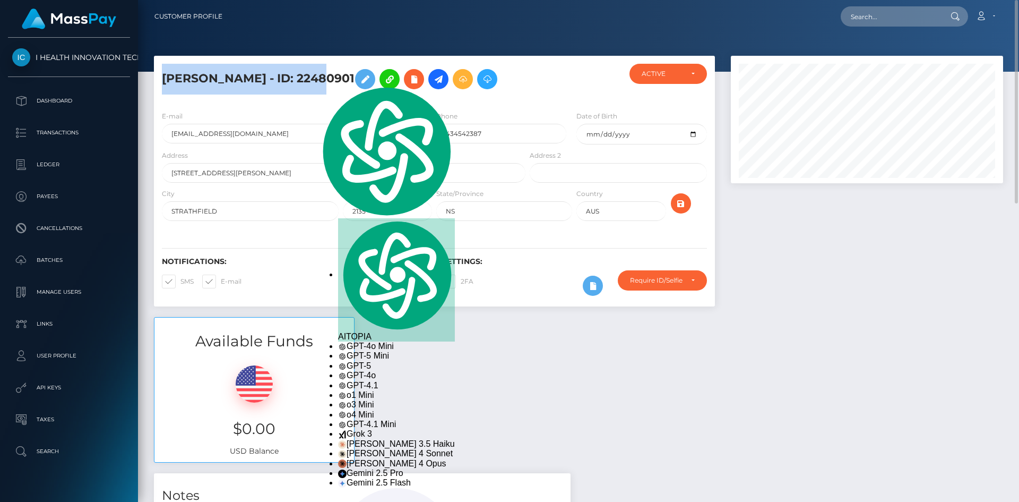
copy h5 "Yao Wang - ID: 22480901"
click at [887, 22] on input "text" at bounding box center [891, 16] width 100 height 20
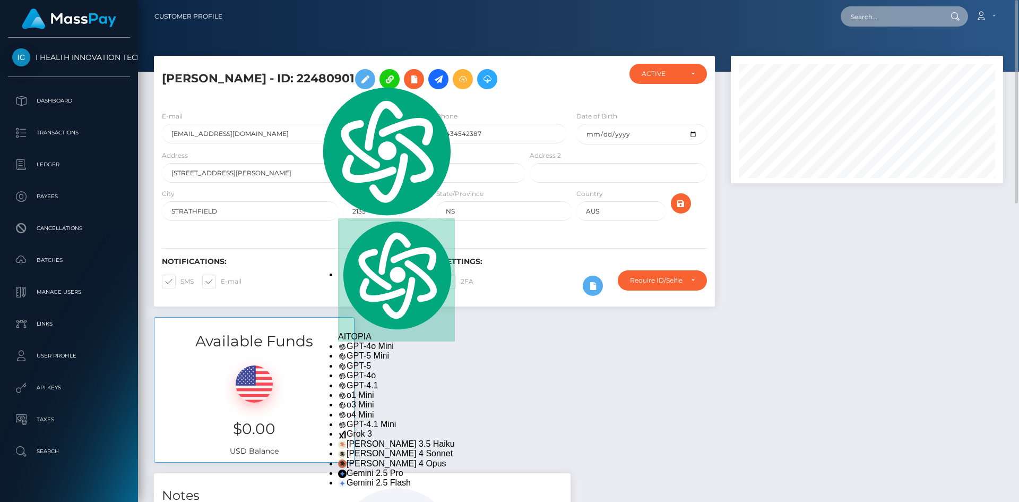
paste input "13561601"
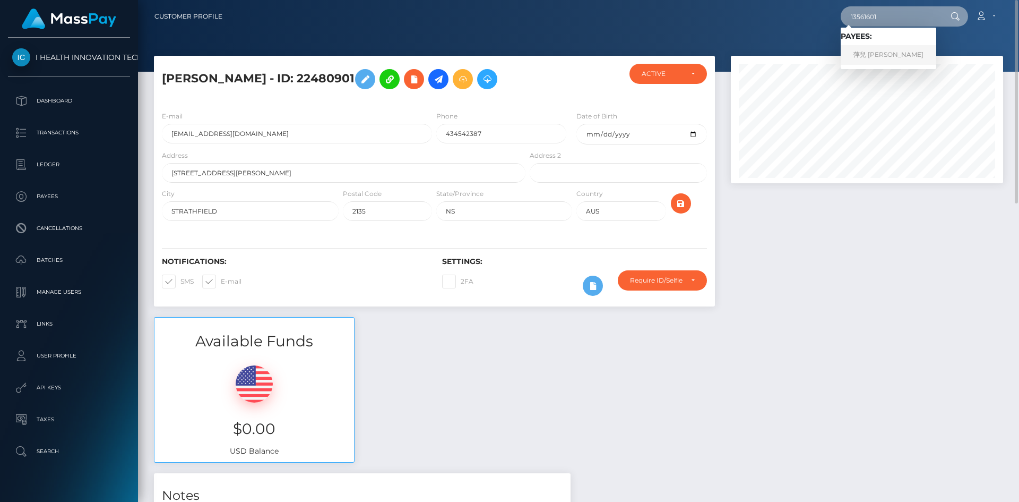
type input "13561601"
click at [875, 51] on link "萍兒 陳" at bounding box center [889, 55] width 96 height 20
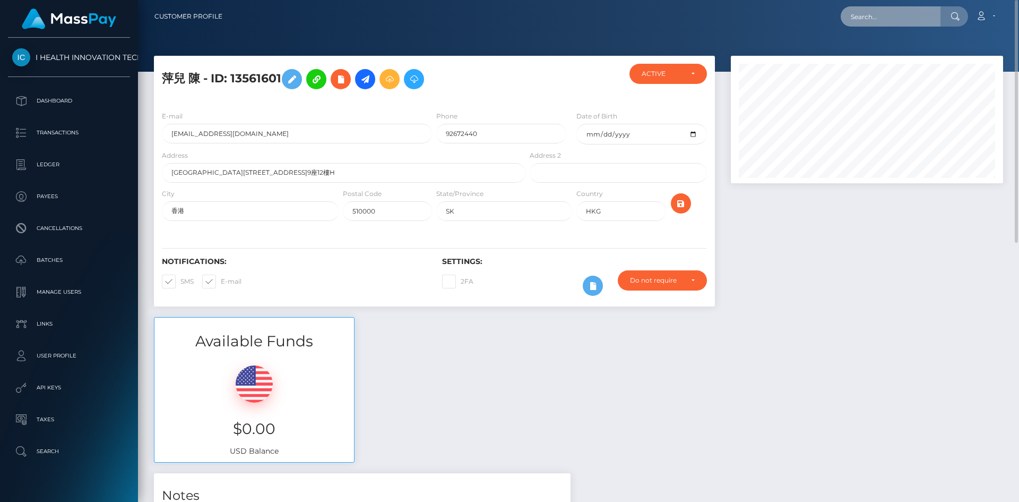
click at [890, 20] on input "text" at bounding box center [891, 16] width 100 height 20
paste input "22444601"
type input "22444601"
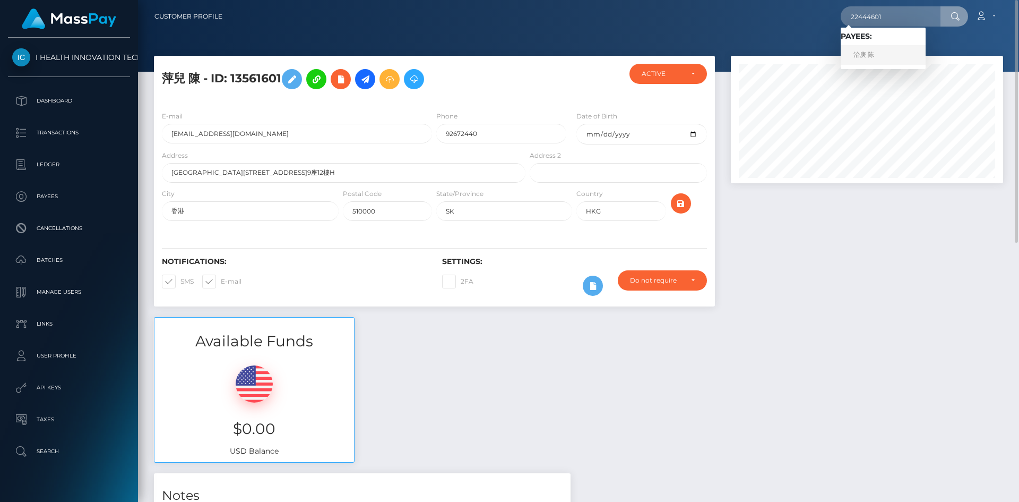
click at [872, 51] on link "治庚 陈" at bounding box center [883, 55] width 85 height 20
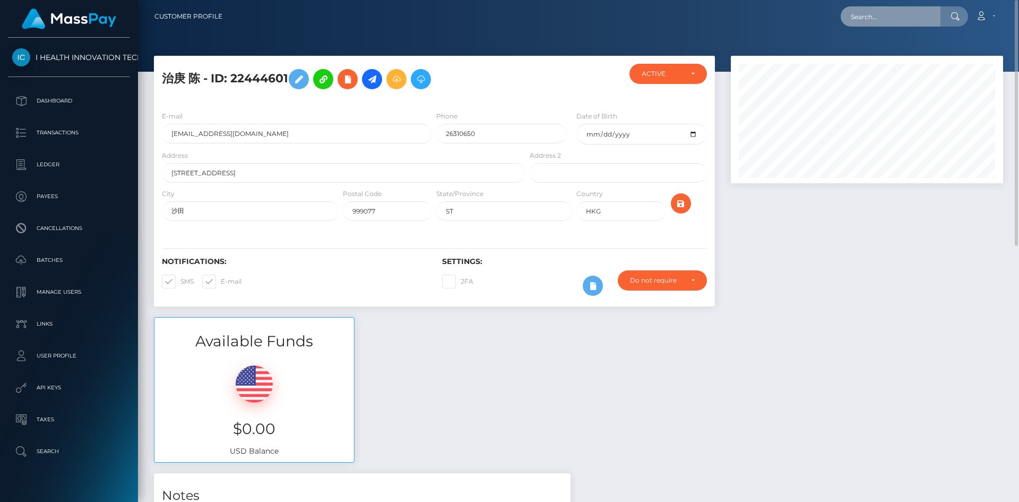
click at [886, 18] on input "text" at bounding box center [891, 16] width 100 height 20
paste input "4125301"
type input "4125301"
click at [869, 29] on div "Loading... Loading..." at bounding box center [883, 32] width 85 height 8
click at [897, 23] on input "4125301" at bounding box center [891, 16] width 100 height 20
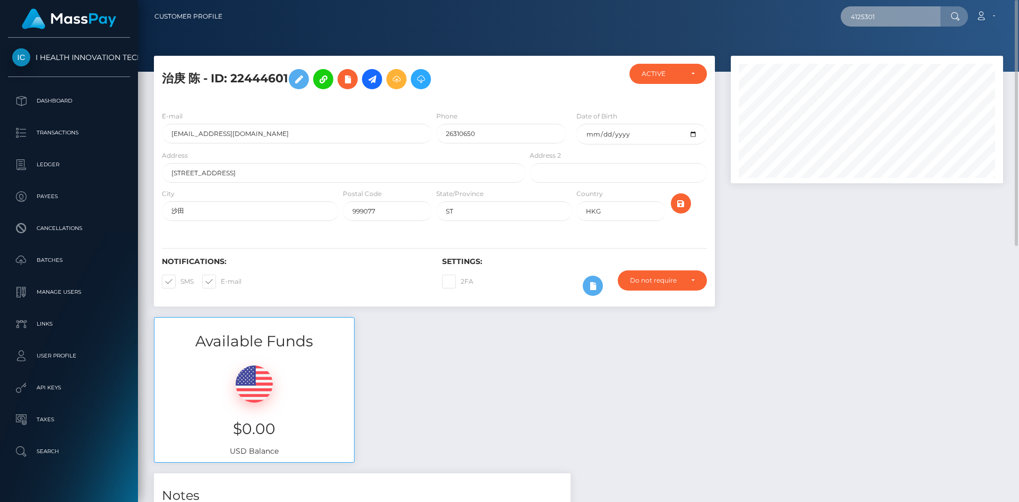
type textarea "4125301"
click at [897, 23] on input "4125301" at bounding box center [891, 16] width 100 height 20
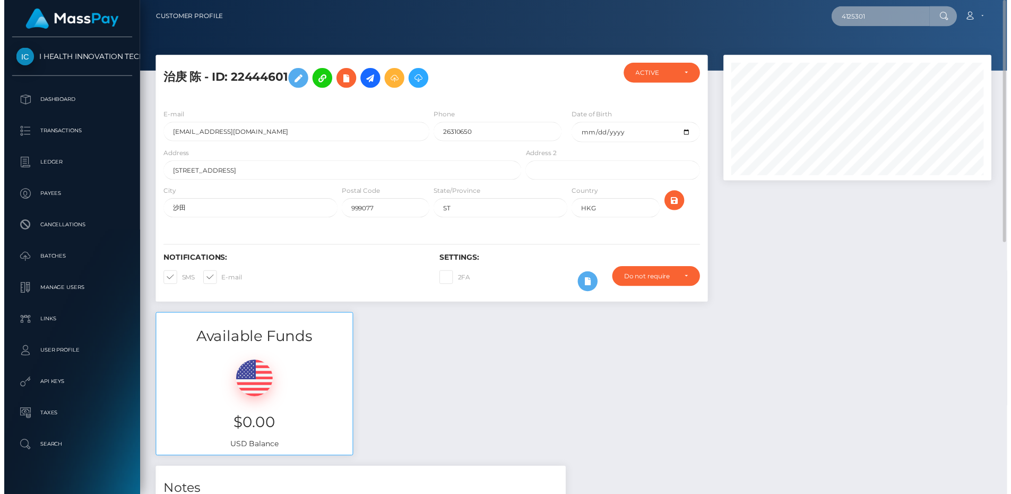
scroll to position [127, 270]
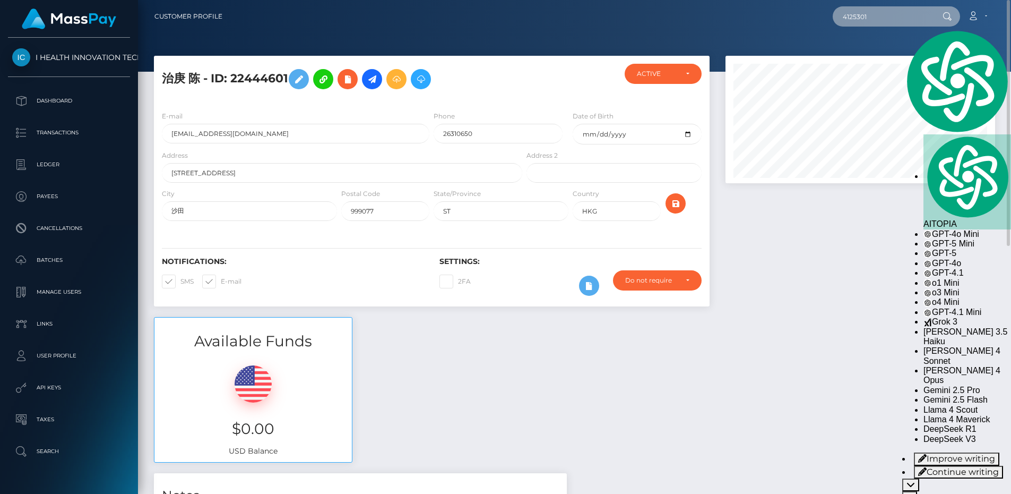
paste input "385276"
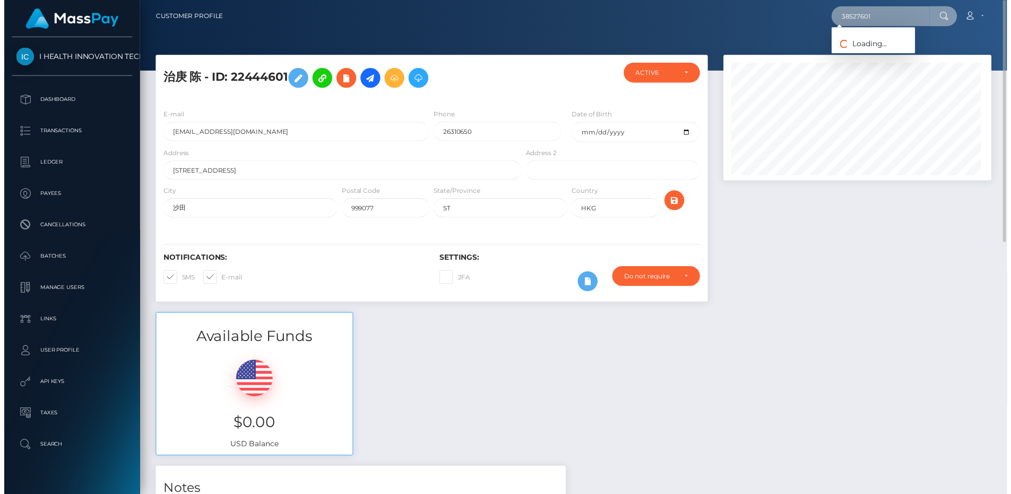
scroll to position [127, 273]
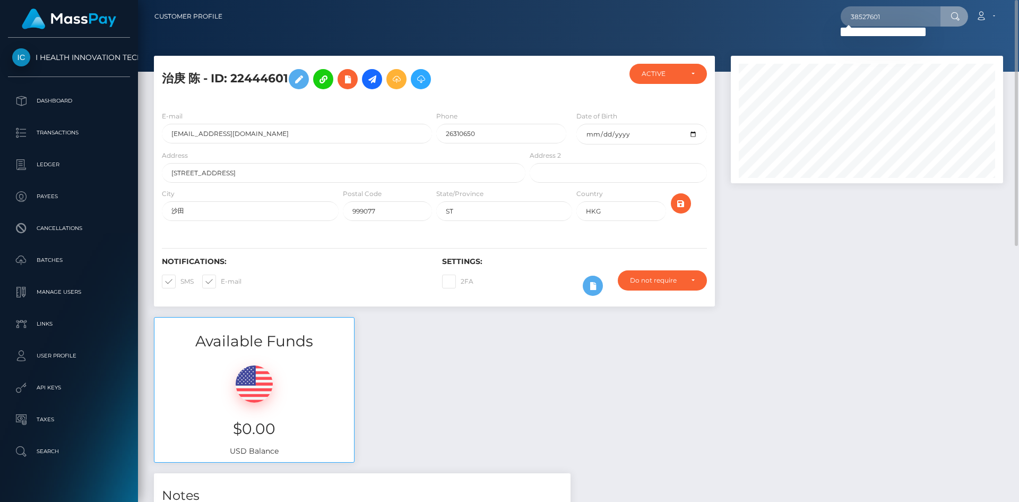
click at [883, 31] on div "Loading... Loading..." at bounding box center [883, 32] width 85 height 8
click at [899, 21] on input "38527601" at bounding box center [891, 16] width 100 height 20
click at [887, 31] on div "Loading... Loading..." at bounding box center [883, 32] width 85 height 8
click at [890, 22] on input "38527601" at bounding box center [891, 16] width 100 height 20
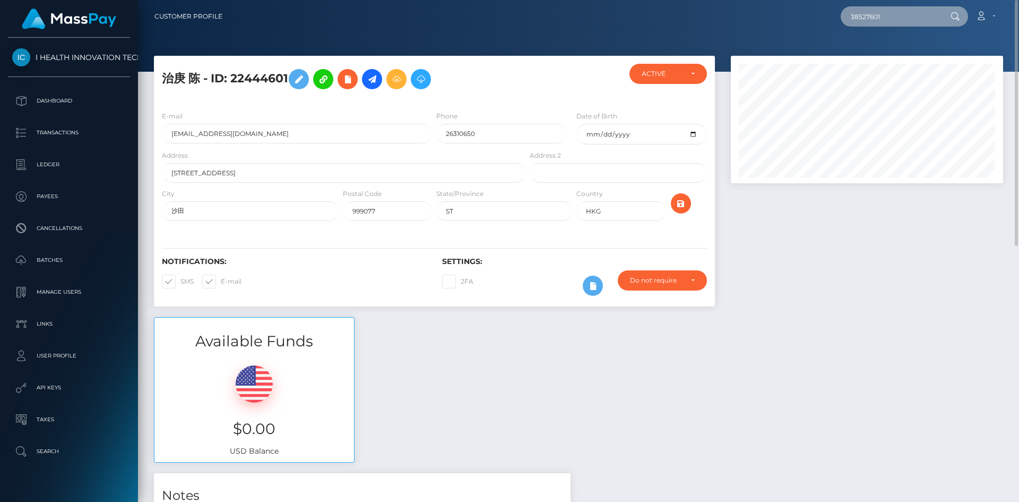
click at [890, 22] on input "38527601" at bounding box center [891, 16] width 100 height 20
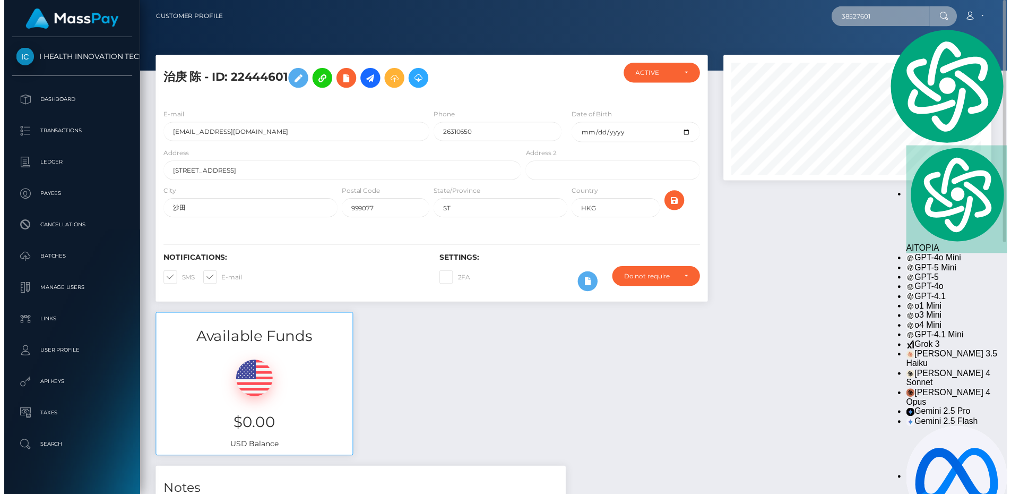
scroll to position [127, 270]
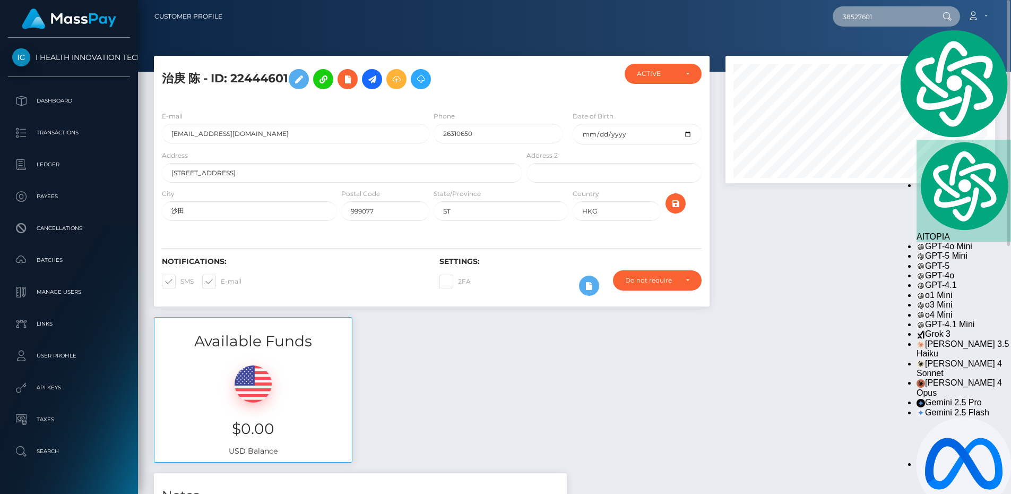
paste input "226489"
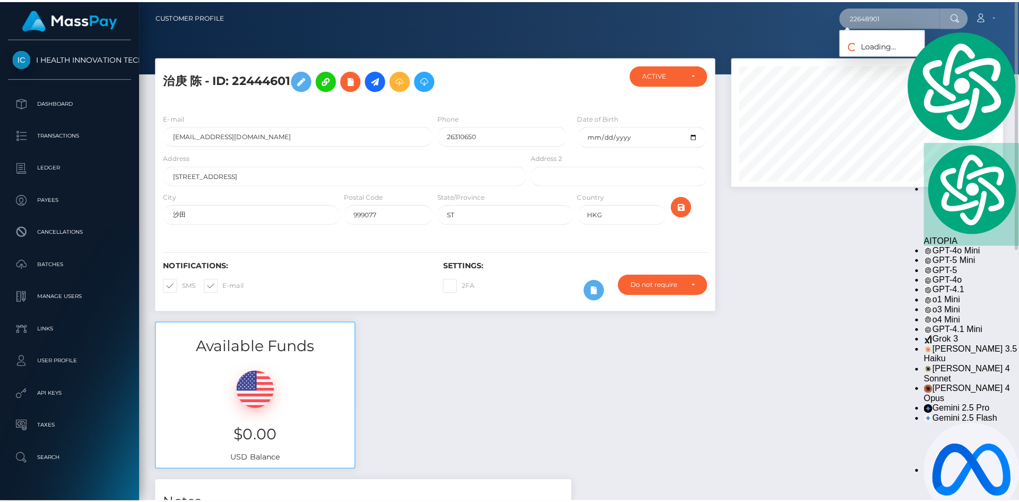
scroll to position [127, 273]
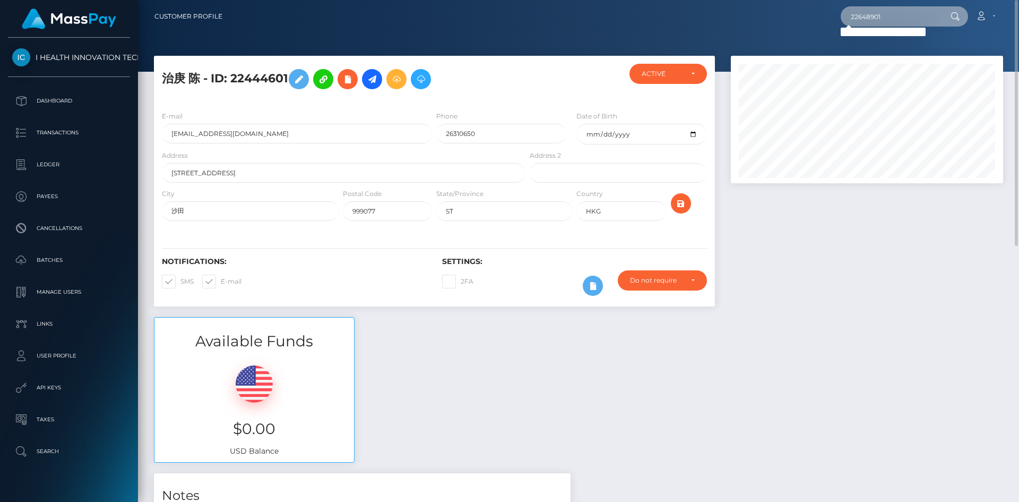
type input "22648901"
click at [878, 32] on div "Loading... Loading..." at bounding box center [883, 32] width 85 height 8
click at [985, 13] on icon at bounding box center [981, 16] width 11 height 8
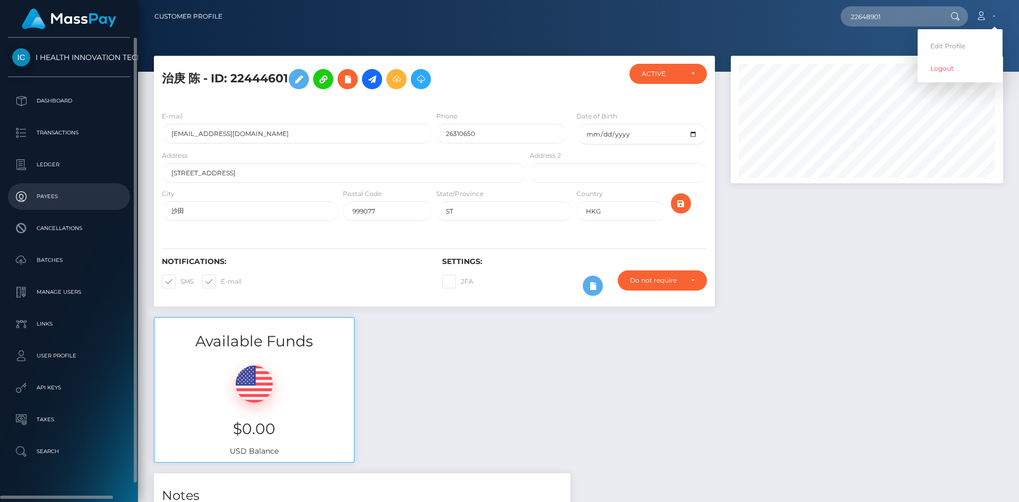
click at [68, 201] on p "Payees" at bounding box center [69, 196] width 114 height 16
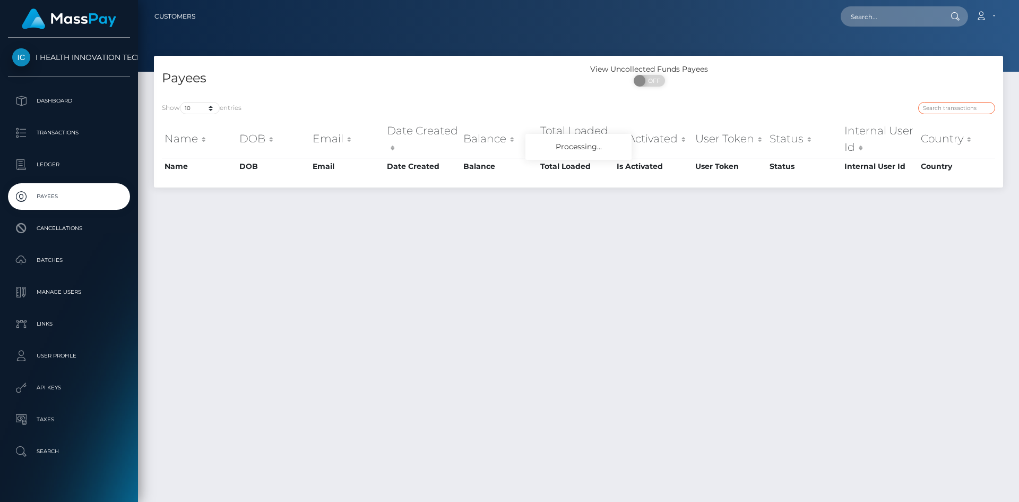
click at [954, 108] on input "search" at bounding box center [956, 108] width 77 height 12
paste input "22648901"
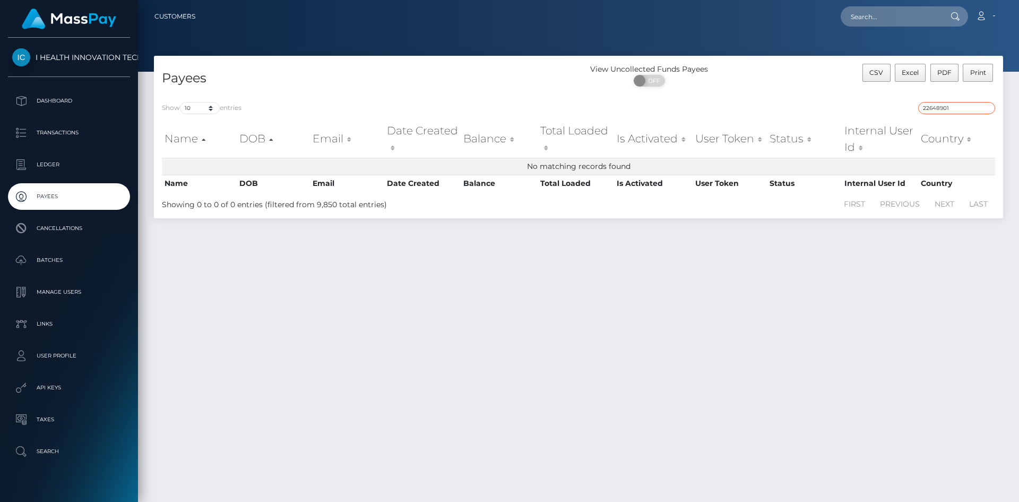
drag, startPoint x: 953, startPoint y: 108, endPoint x: 892, endPoint y: 103, distance: 61.3
click at [892, 103] on div "22648901" at bounding box center [791, 109] width 409 height 15
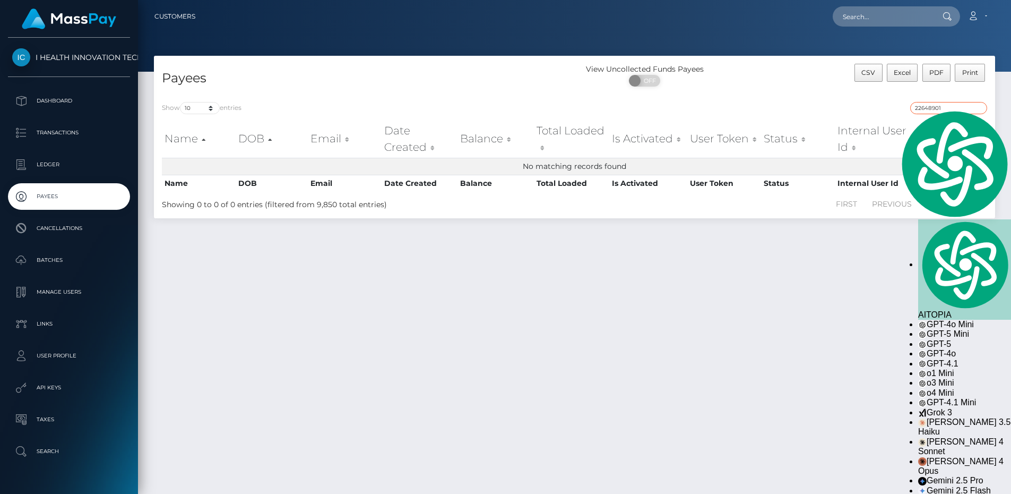
type input "22648901"
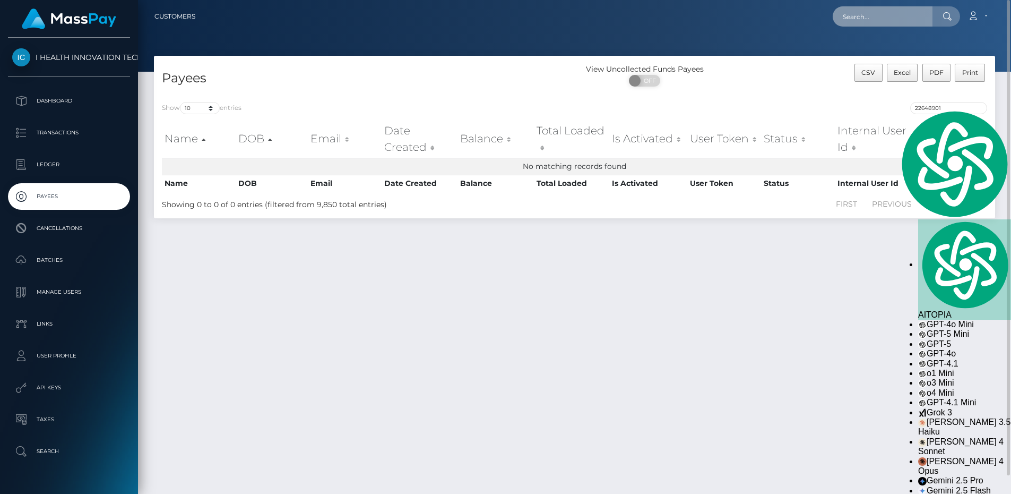
click at [889, 21] on input "text" at bounding box center [883, 16] width 100 height 20
paste input "36694701"
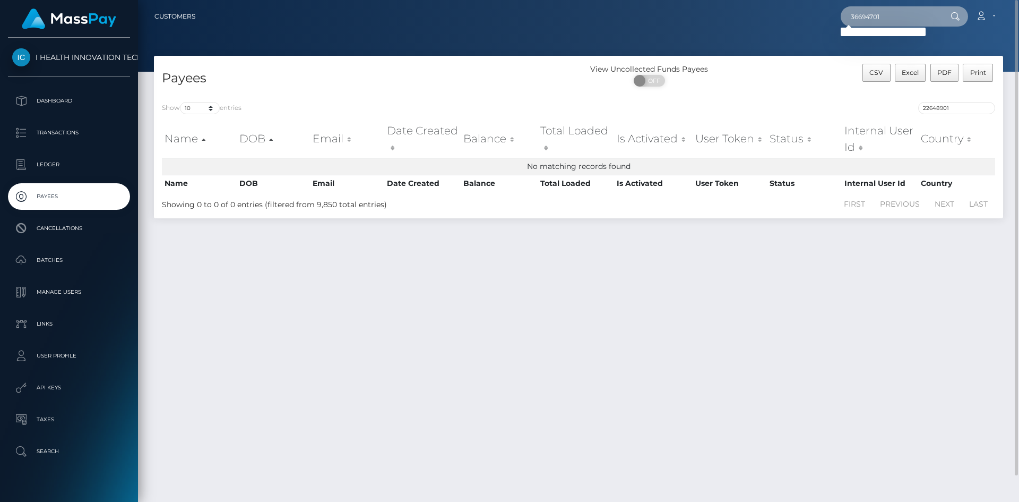
type input "36694701"
click at [880, 35] on div "Loading... Loading..." at bounding box center [883, 32] width 85 height 8
click at [910, 20] on input "36694701" at bounding box center [891, 16] width 100 height 20
type textarea "36694701"
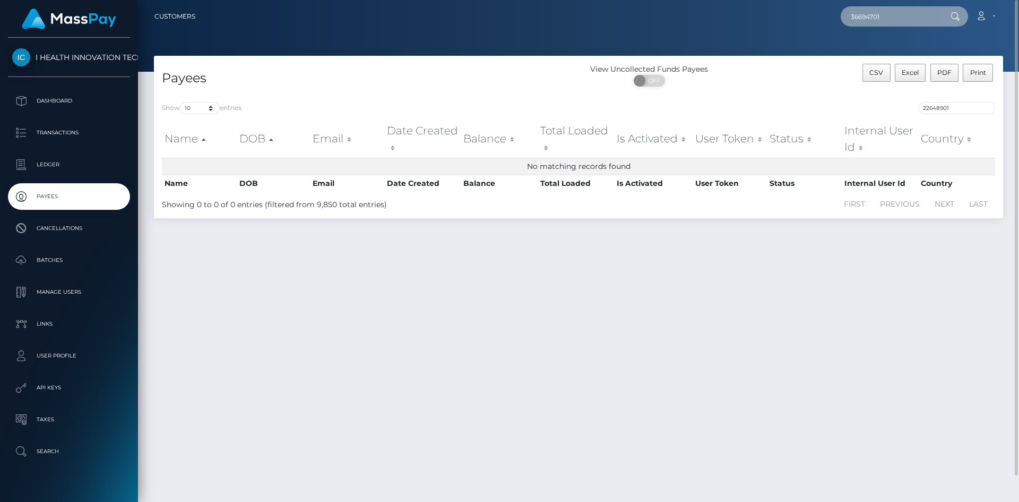
click at [910, 20] on input "36694701" at bounding box center [891, 16] width 100 height 20
click at [883, 32] on div "Loading... Loading..." at bounding box center [883, 32] width 85 height 8
drag, startPoint x: 907, startPoint y: 23, endPoint x: 832, endPoint y: 22, distance: 74.8
click at [832, 22] on div "36694701 Loading... Loading... Account Edit Profile Logout" at bounding box center [603, 16] width 799 height 22
click at [895, 22] on input "36694701" at bounding box center [891, 16] width 100 height 20
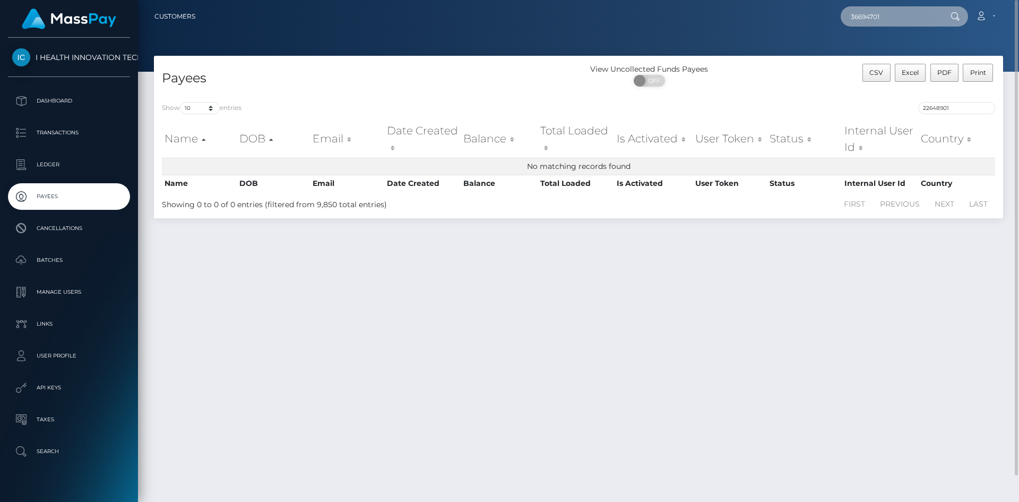
click at [895, 22] on input "36694701" at bounding box center [891, 16] width 100 height 20
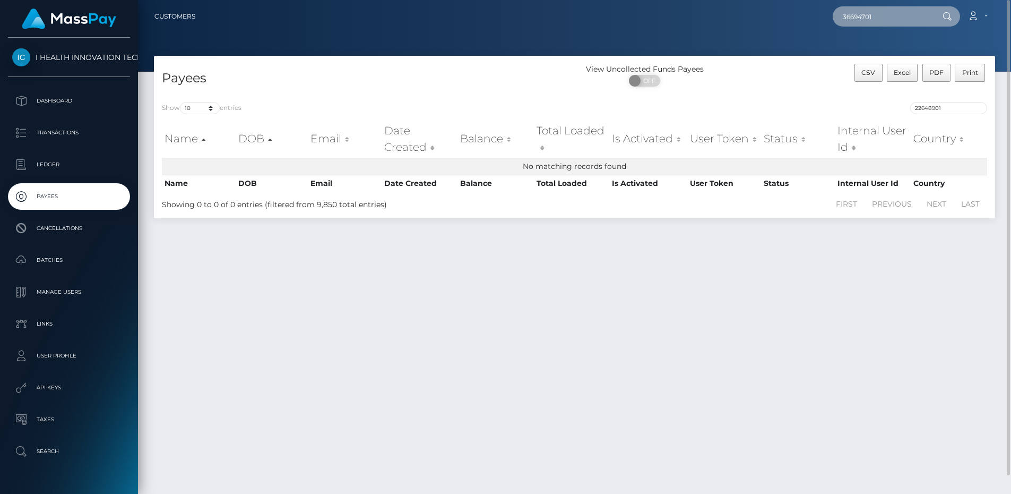
click at [895, 22] on input "36694701" at bounding box center [883, 16] width 100 height 20
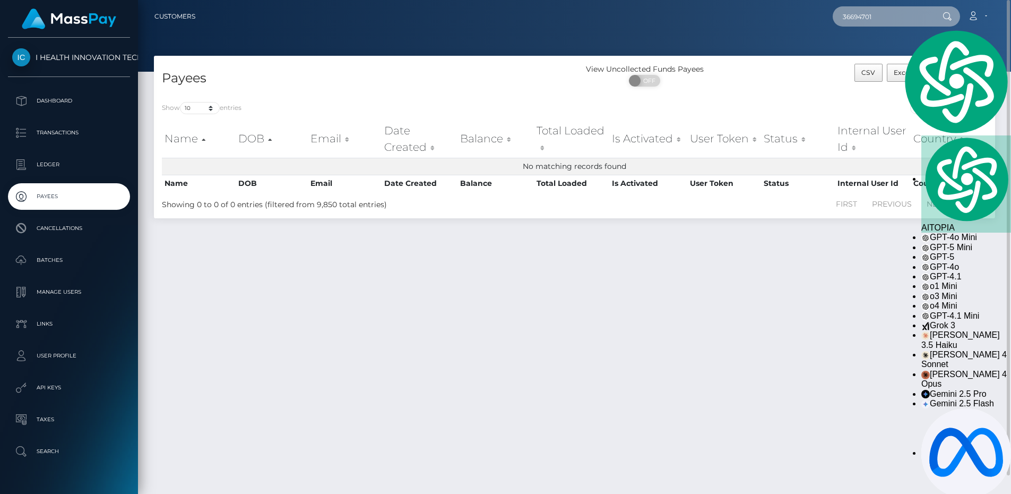
paste input "40052"
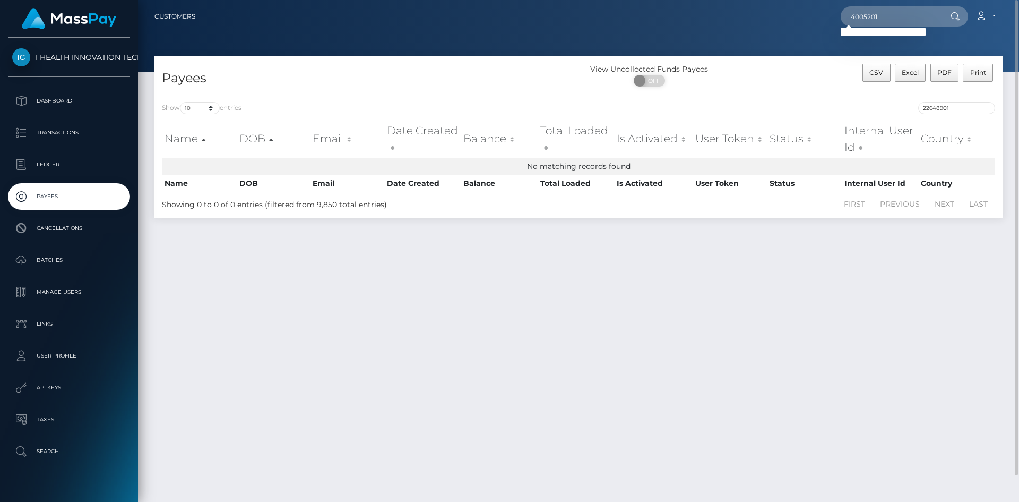
click at [885, 33] on div "Loading... Loading..." at bounding box center [883, 32] width 85 height 8
drag, startPoint x: 899, startPoint y: 21, endPoint x: 794, endPoint y: 12, distance: 105.5
click at [794, 12] on div "4005201 Loading... Loading... Account Edit Profile Logout" at bounding box center [603, 16] width 799 height 22
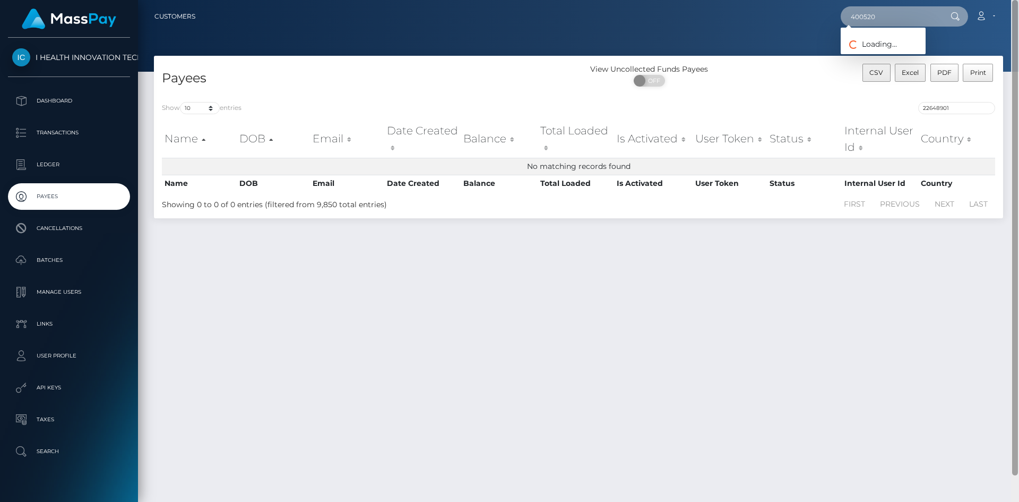
type input "4005201"
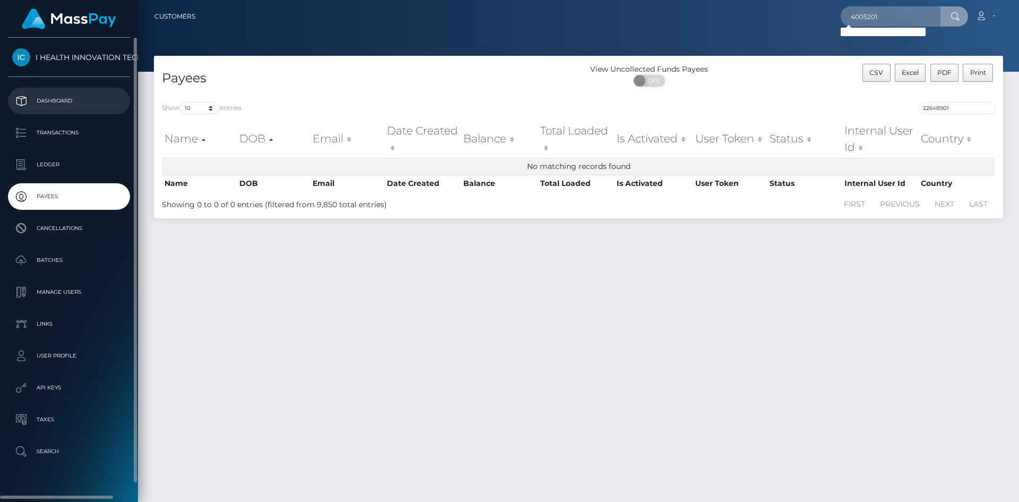
click at [51, 104] on p "Dashboard" at bounding box center [69, 101] width 114 height 16
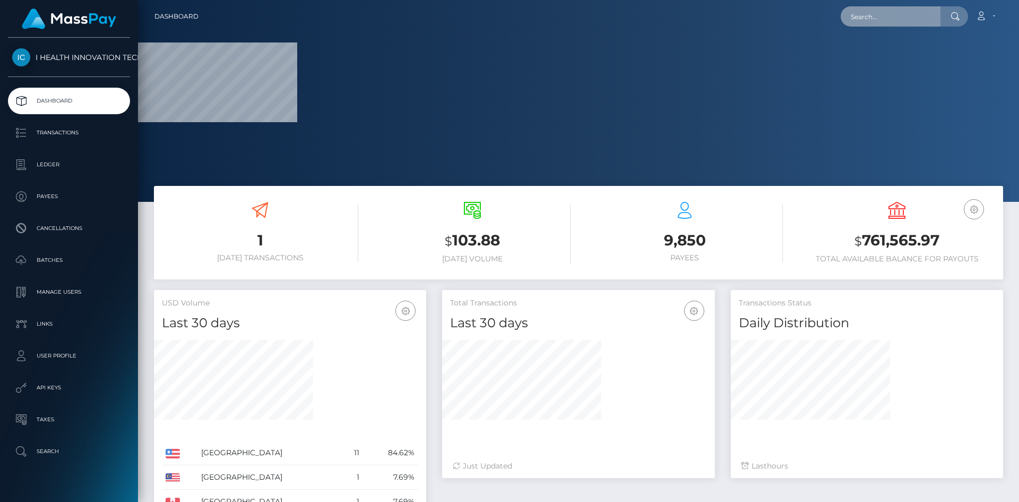
drag, startPoint x: 0, startPoint y: 0, endPoint x: 894, endPoint y: 21, distance: 894.1
click at [894, 21] on input "text" at bounding box center [891, 16] width 100 height 20
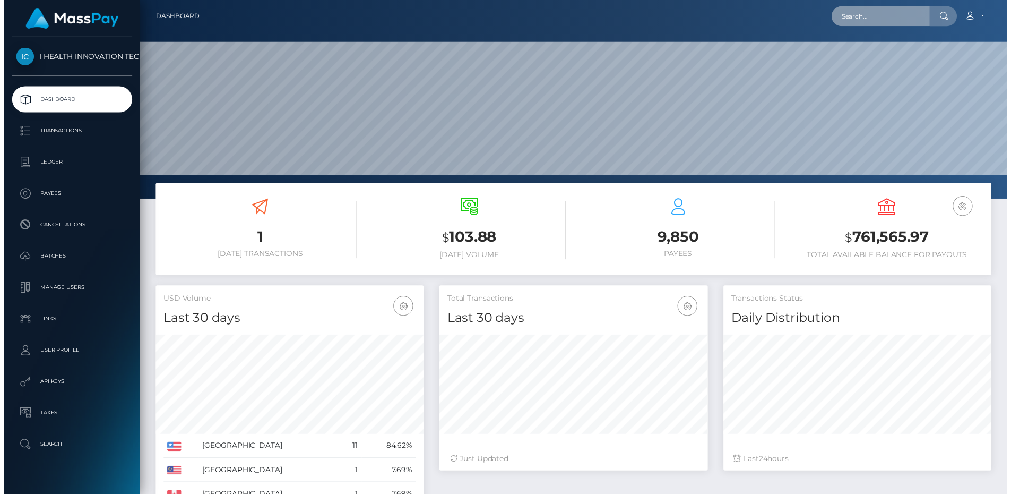
scroll to position [188, 273]
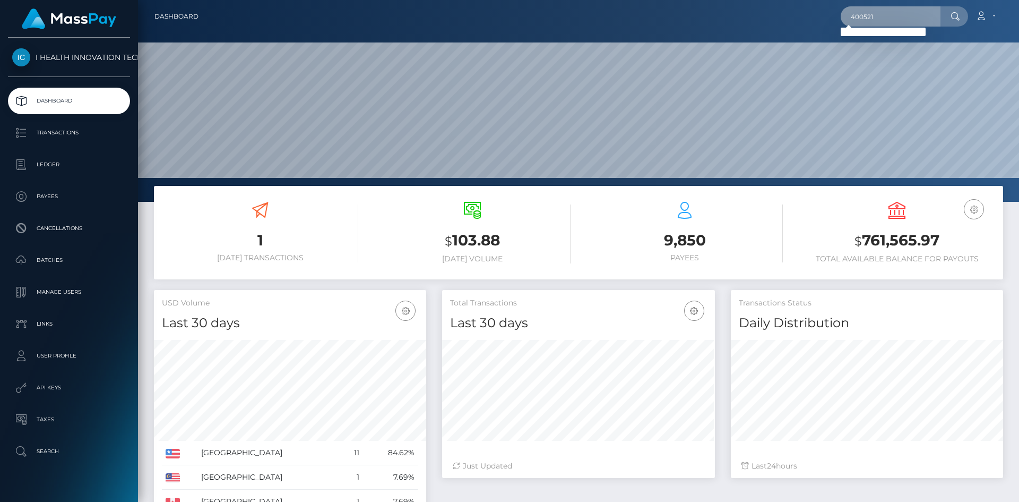
type input "400521"
click at [894, 31] on div "Loading... Loading..." at bounding box center [883, 32] width 85 height 8
type textarea "21"
drag, startPoint x: 909, startPoint y: 22, endPoint x: 838, endPoint y: 19, distance: 71.8
click at [838, 19] on div "400521 Loading... Loading... Account Edit Profile Logout" at bounding box center [605, 16] width 796 height 22
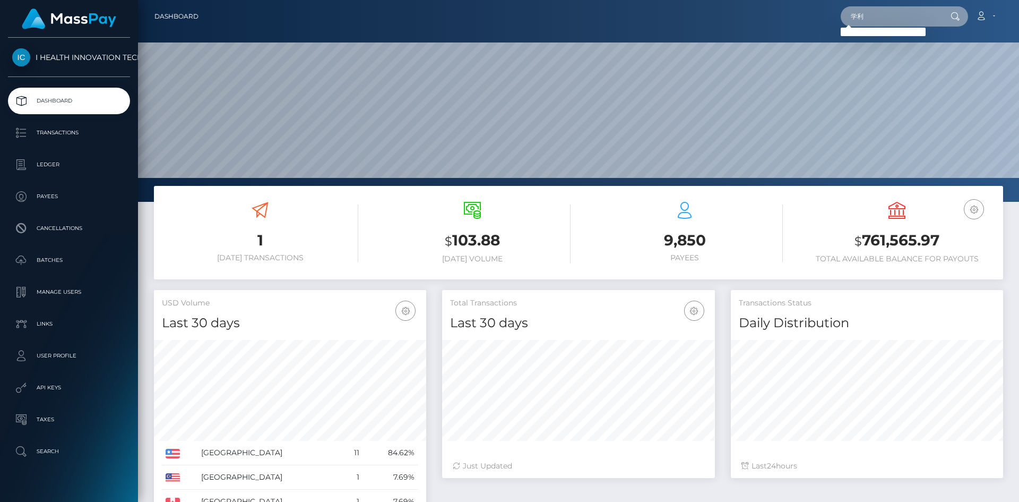
type input "学"
type input "梅"
drag, startPoint x: 891, startPoint y: 19, endPoint x: 793, endPoint y: 12, distance: 97.9
click at [793, 12] on div "xueli Loading... Loading... Account Edit Profile Logout" at bounding box center [605, 16] width 796 height 22
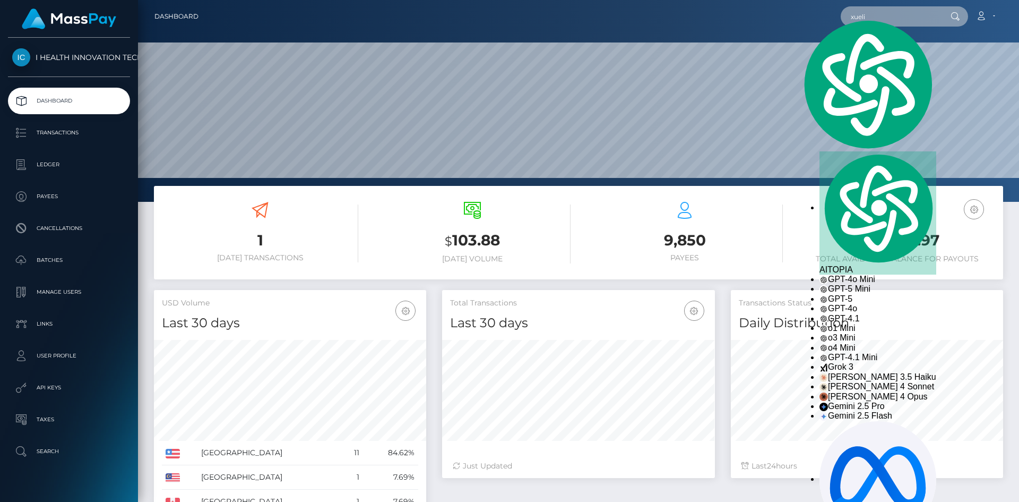
paste input "[EMAIL_ADDRESS][DOMAIN_NAME]"
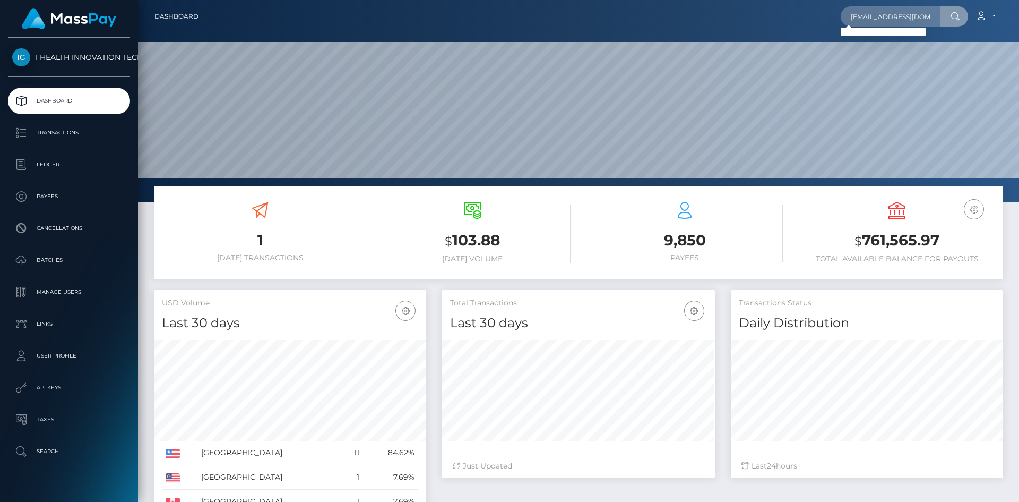
click at [861, 29] on div "Loading... Loading..." at bounding box center [883, 32] width 85 height 8
click at [890, 19] on input "[EMAIL_ADDRESS][DOMAIN_NAME]" at bounding box center [891, 16] width 100 height 20
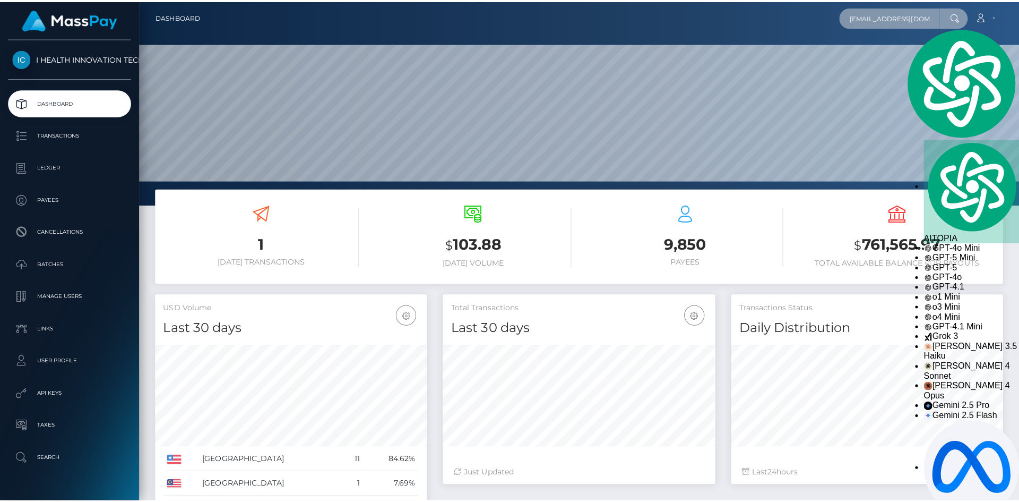
scroll to position [530609, 530527]
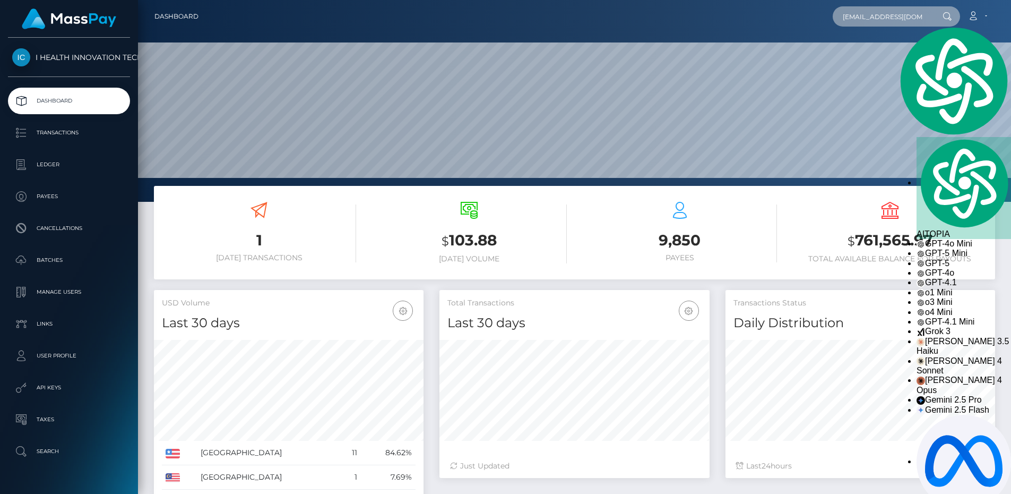
click at [890, 19] on input "[EMAIL_ADDRESS][DOMAIN_NAME]" at bounding box center [883, 16] width 100 height 20
paste input "9"
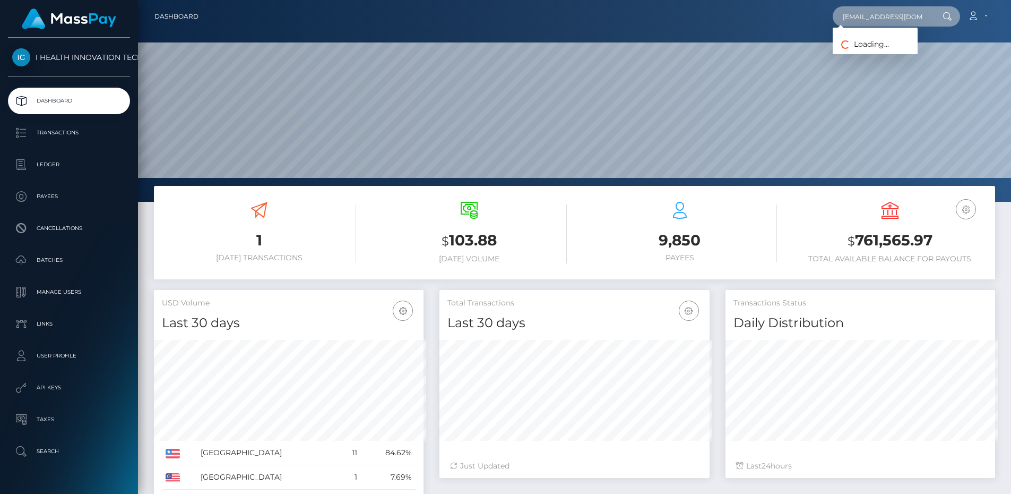
scroll to position [188, 273]
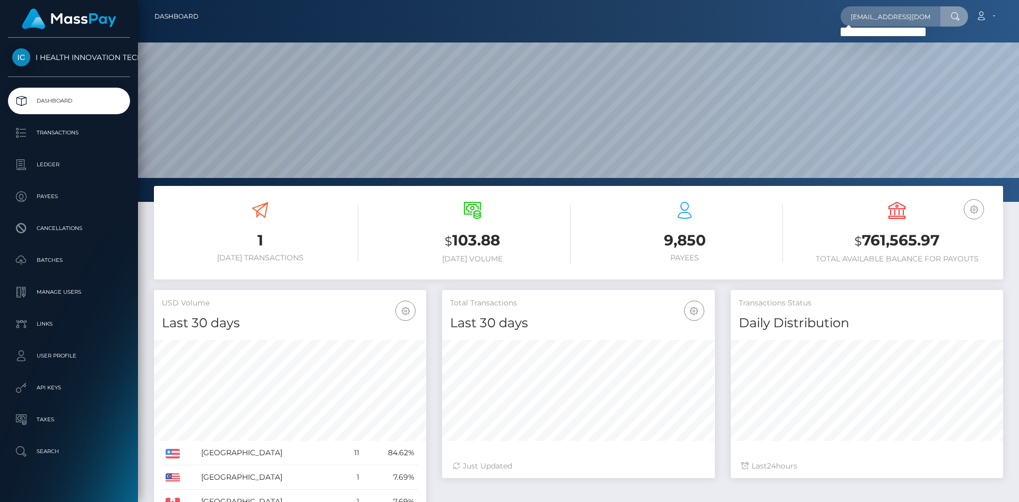
click at [886, 35] on div "Loading... Loading..." at bounding box center [883, 32] width 85 height 8
click at [917, 19] on input "772114190@qq.com" at bounding box center [891, 16] width 100 height 20
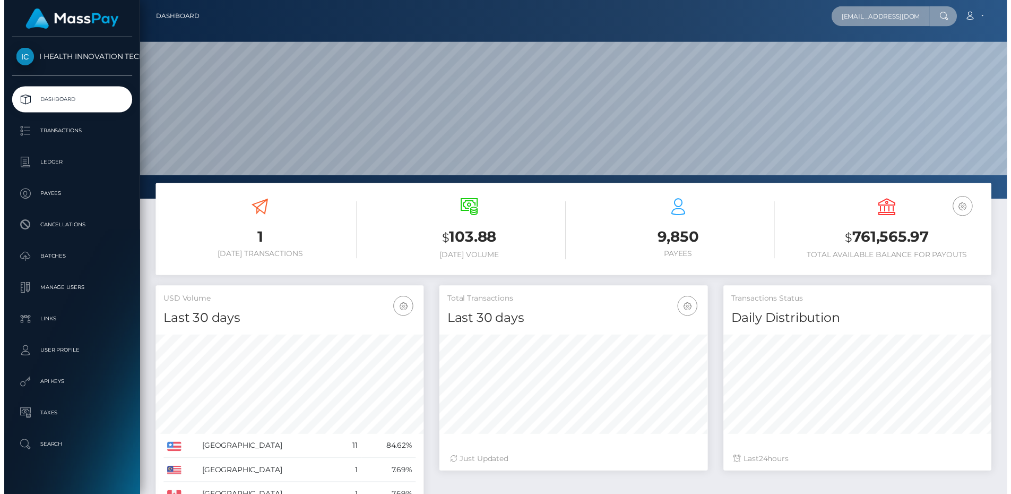
scroll to position [530609, 530527]
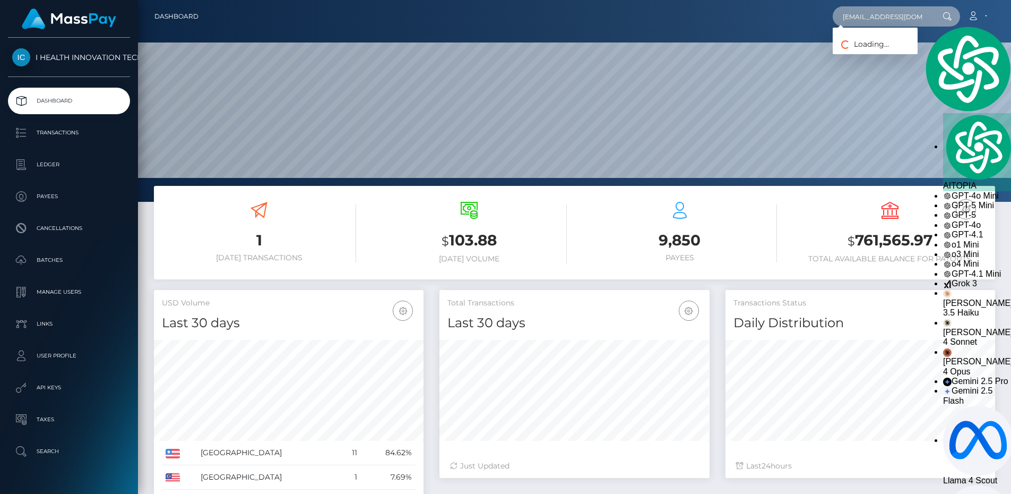
click at [917, 19] on input "772114190@qq.com" at bounding box center [883, 16] width 100 height 20
paste input "22445001"
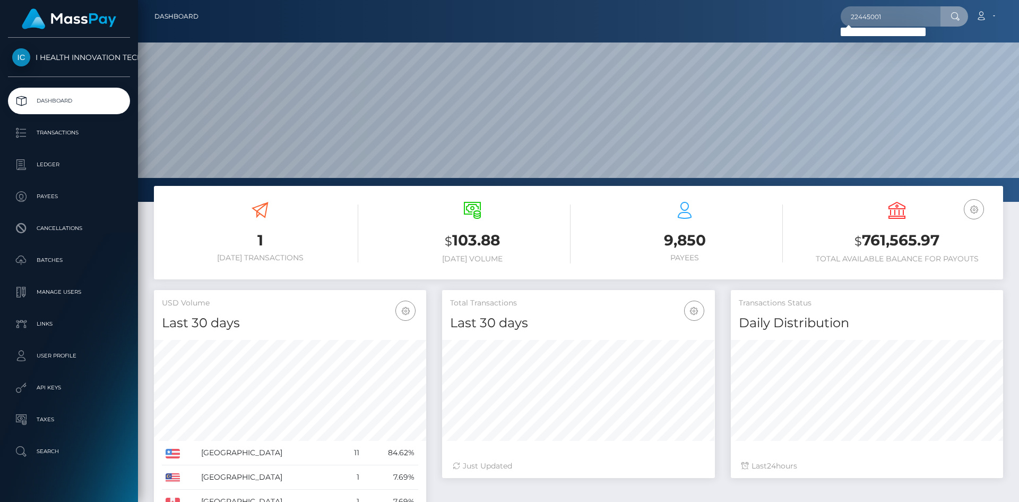
click at [897, 32] on div "Loading... Loading..." at bounding box center [883, 32] width 85 height 8
click at [912, 12] on input "22445001" at bounding box center [891, 16] width 100 height 20
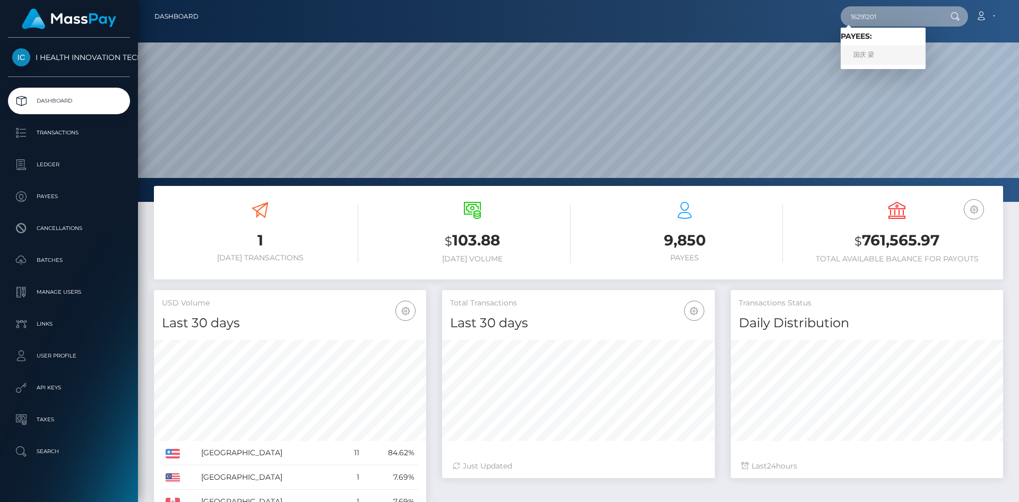
type input "16291201"
click at [882, 49] on link "国庆 梁" at bounding box center [883, 55] width 85 height 20
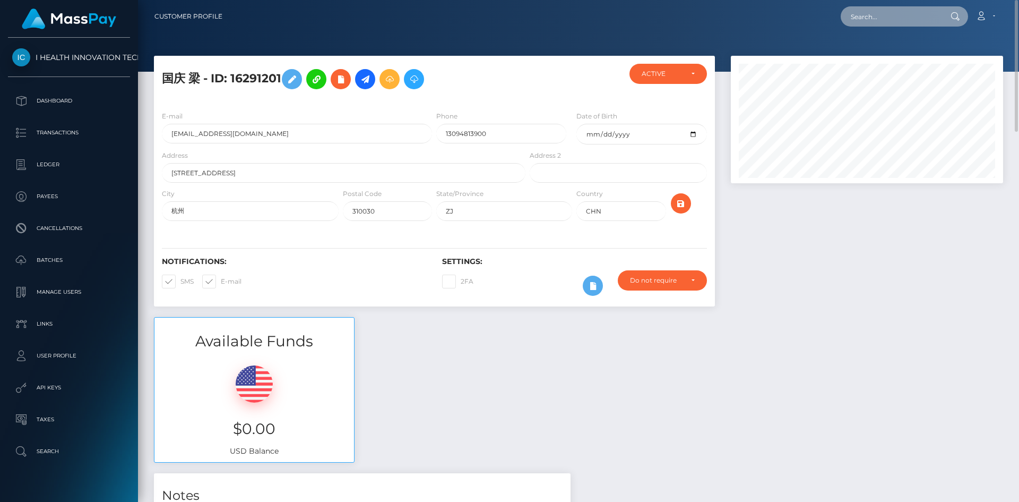
click at [929, 23] on input "text" at bounding box center [891, 16] width 100 height 20
type input "16856701"
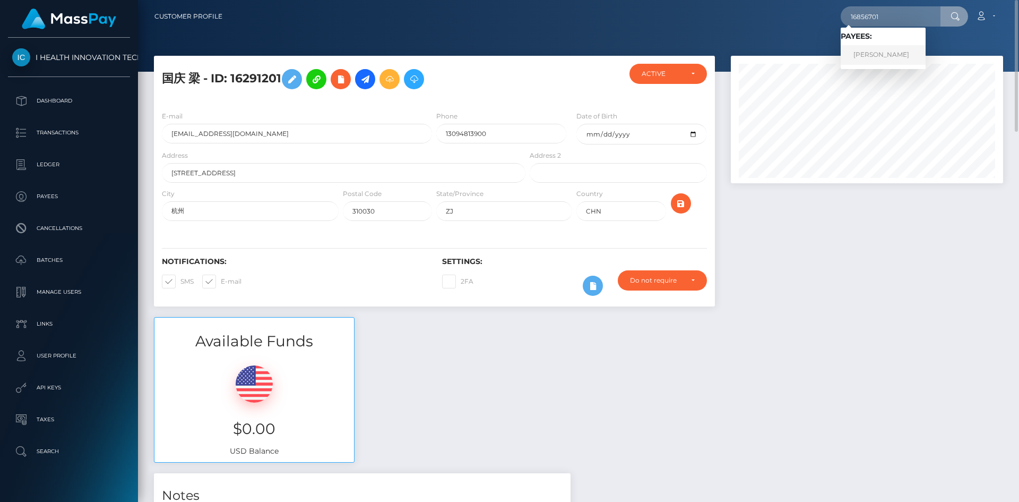
click at [887, 47] on link "[PERSON_NAME]" at bounding box center [883, 55] width 85 height 20
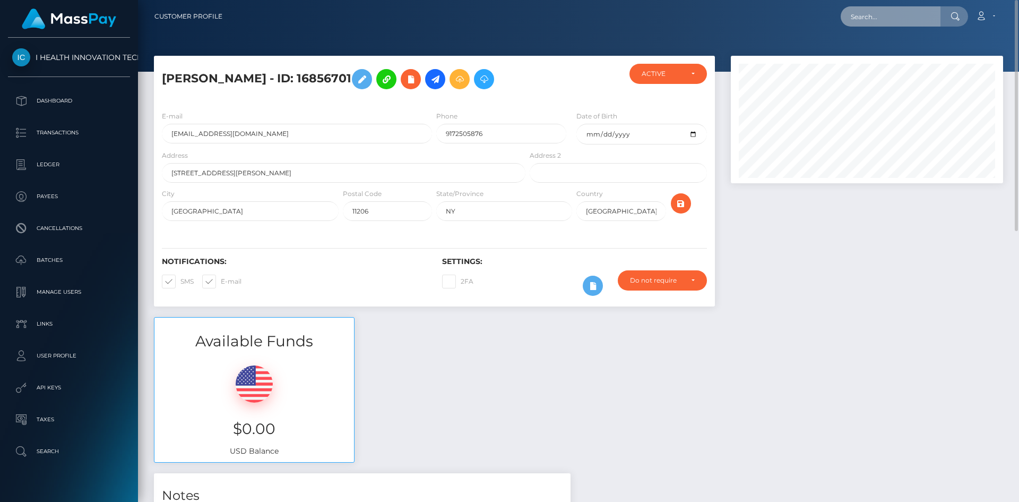
click at [898, 21] on input "text" at bounding box center [891, 16] width 100 height 20
type input "4005201"
drag, startPoint x: 891, startPoint y: 16, endPoint x: 796, endPoint y: 13, distance: 95.0
click at [796, 13] on div "4005201 Loading... Loading... Account Edit Profile Logout" at bounding box center [617, 16] width 772 height 22
click at [906, 20] on input "text" at bounding box center [891, 16] width 100 height 20
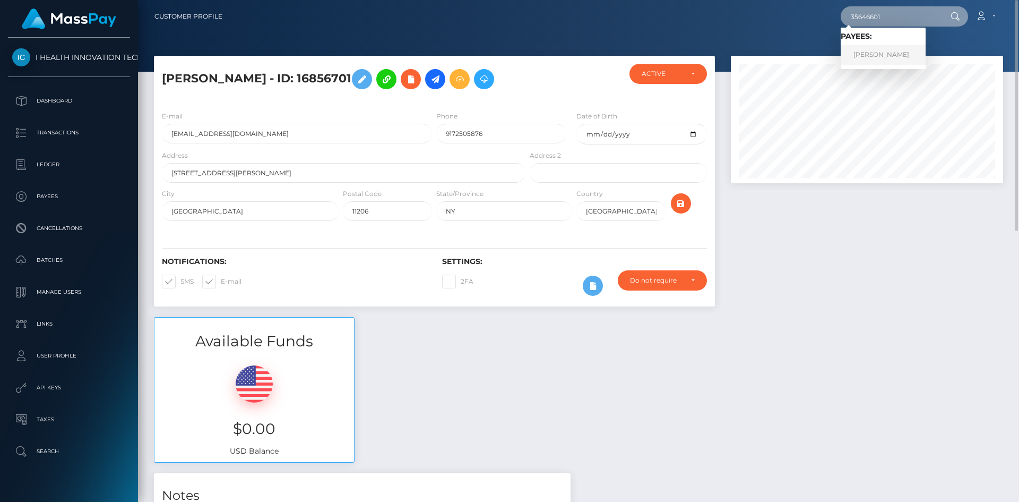
type input "35646601"
click at [890, 49] on link "[PERSON_NAME]" at bounding box center [883, 55] width 85 height 20
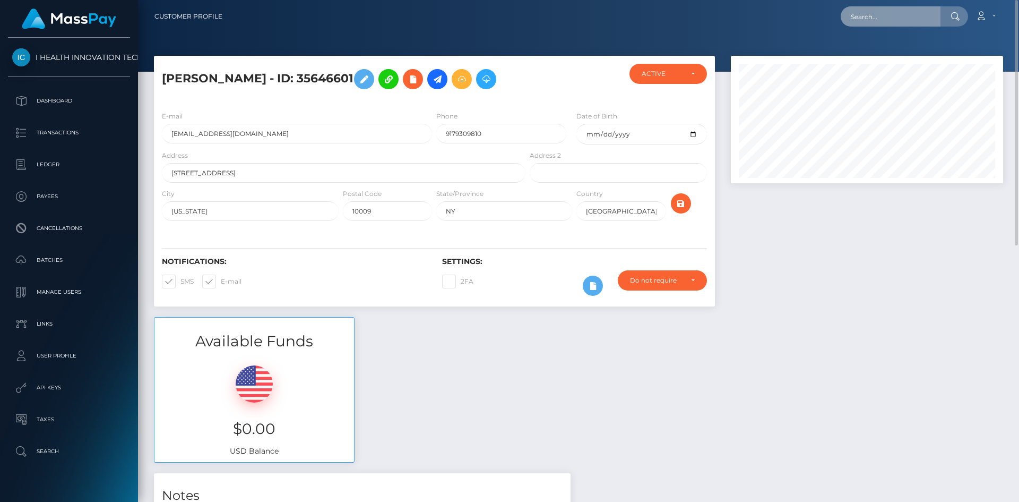
click at [893, 16] on input "text" at bounding box center [891, 16] width 100 height 20
paste input "3787901"
type input "3787901"
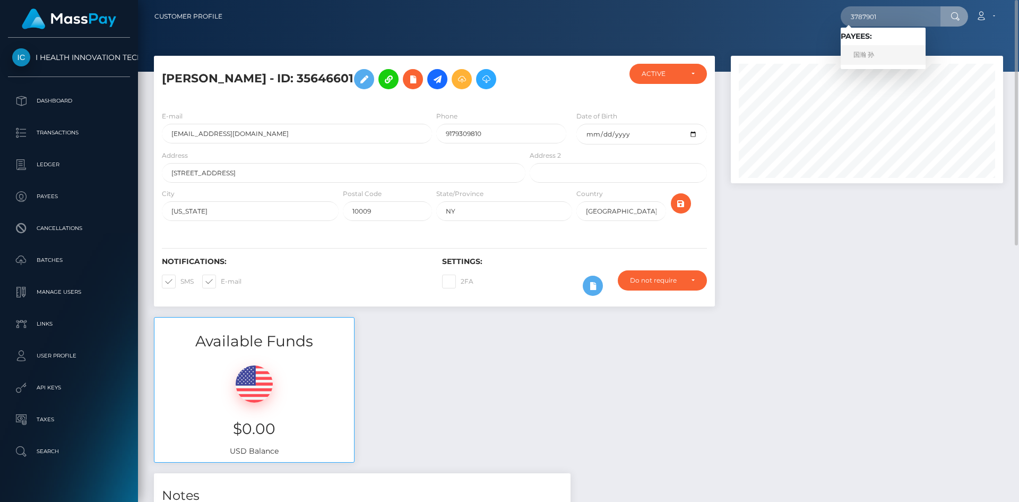
click at [885, 51] on link "国瀚 孙" at bounding box center [883, 55] width 85 height 20
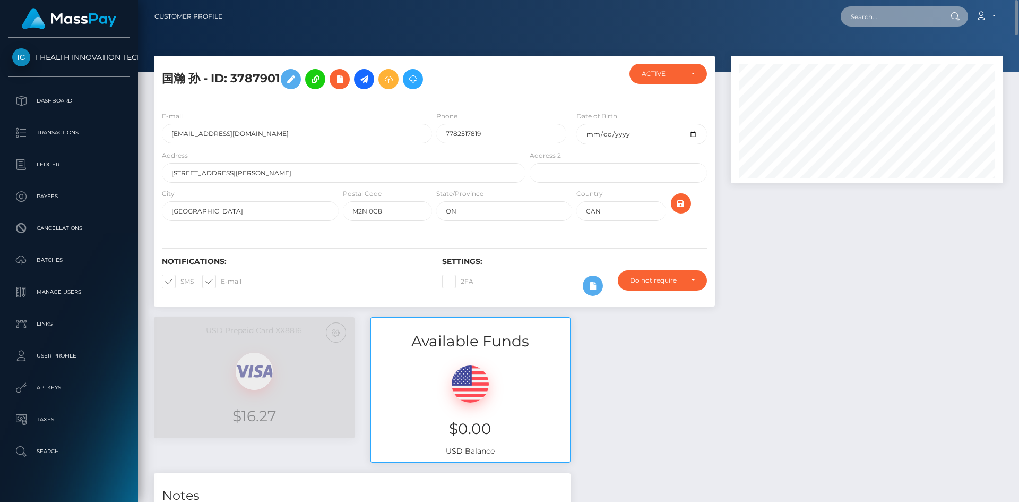
click at [854, 16] on input "text" at bounding box center [891, 16] width 100 height 20
type input "31335901"
